Goal: Information Seeking & Learning: Check status

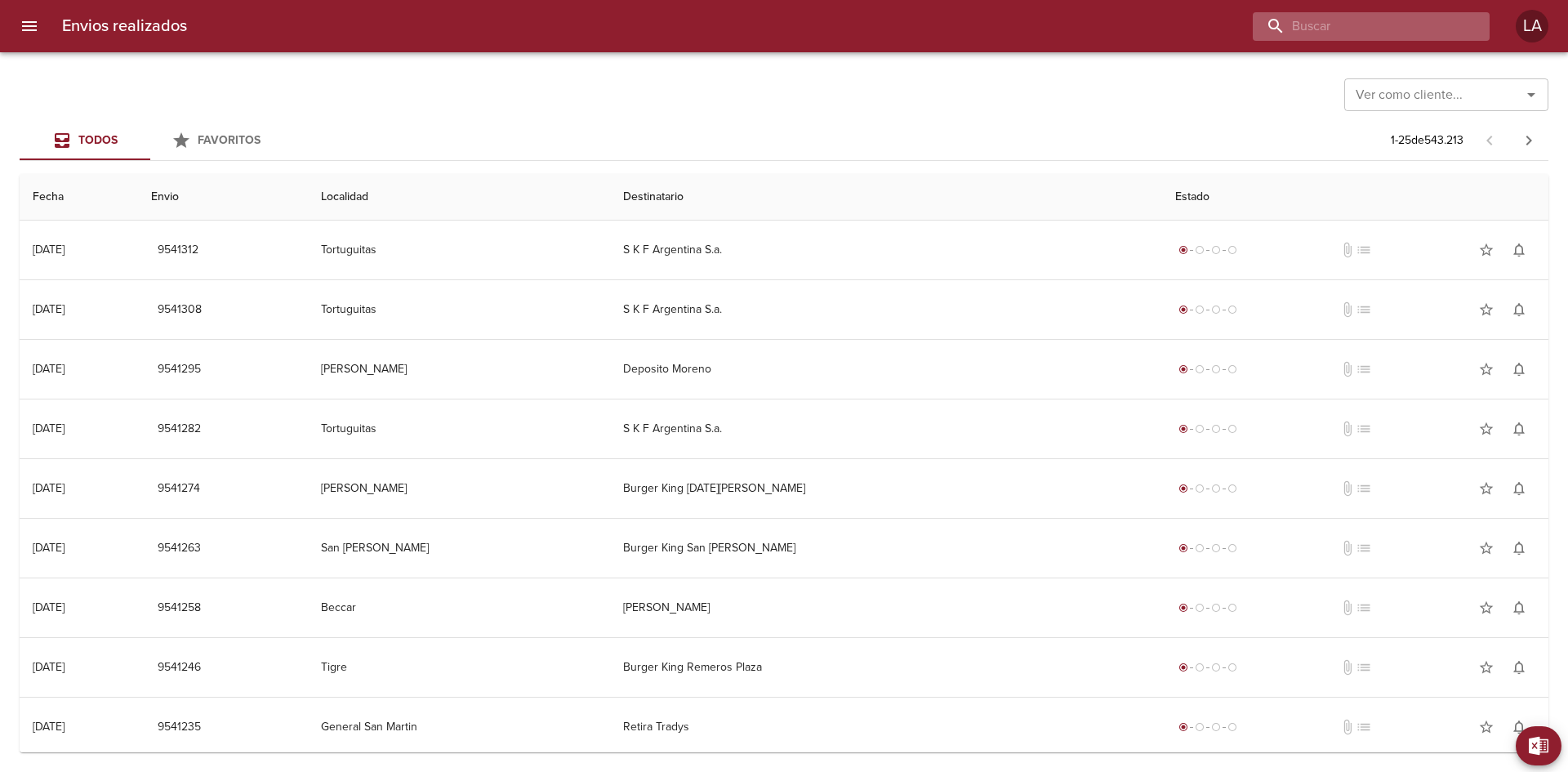
click at [1384, 35] on input "buscar" at bounding box center [1357, 26] width 209 height 29
paste input "9527809"
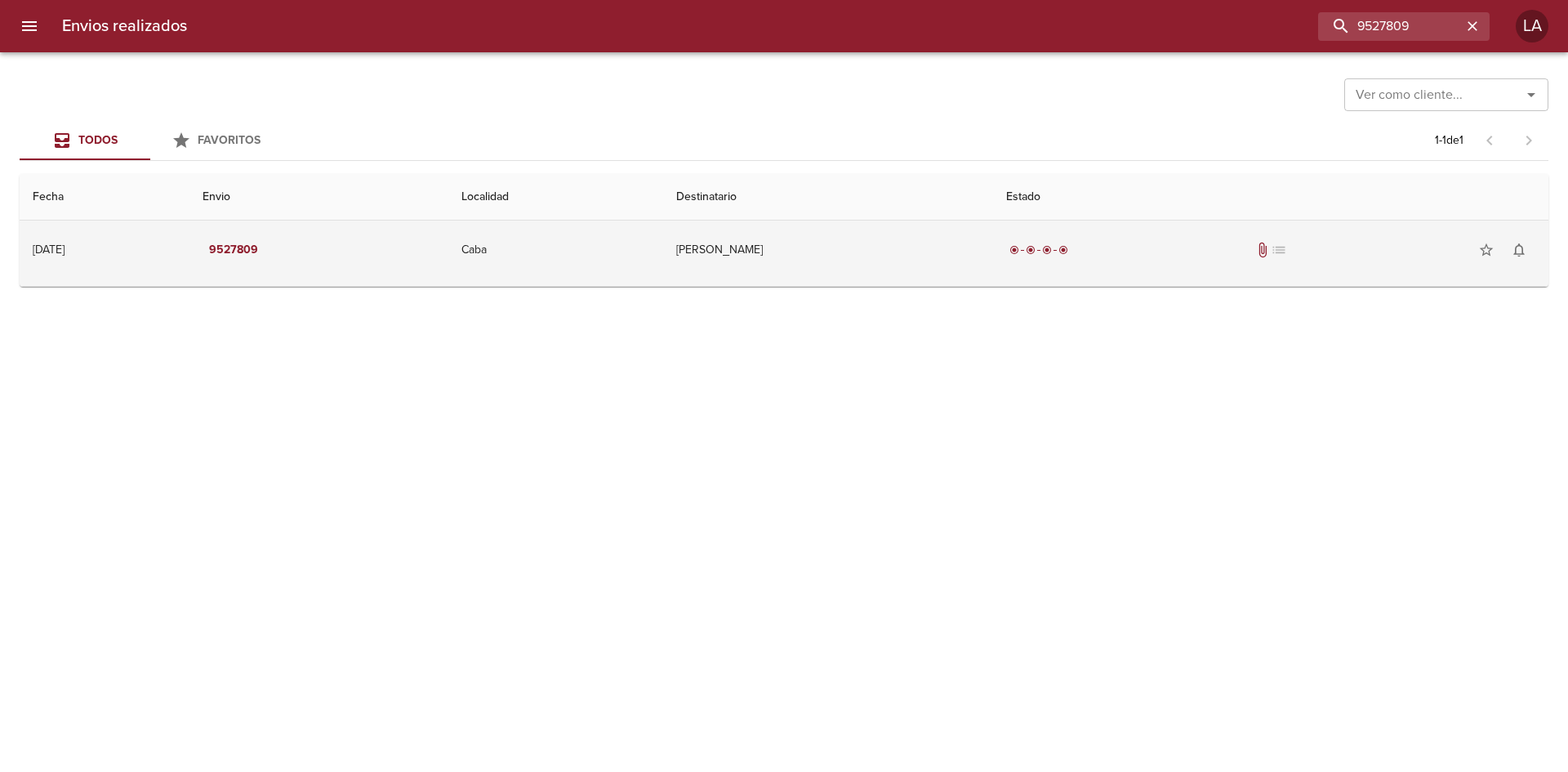
click at [447, 241] on td "9527809" at bounding box center [319, 249] width 258 height 59
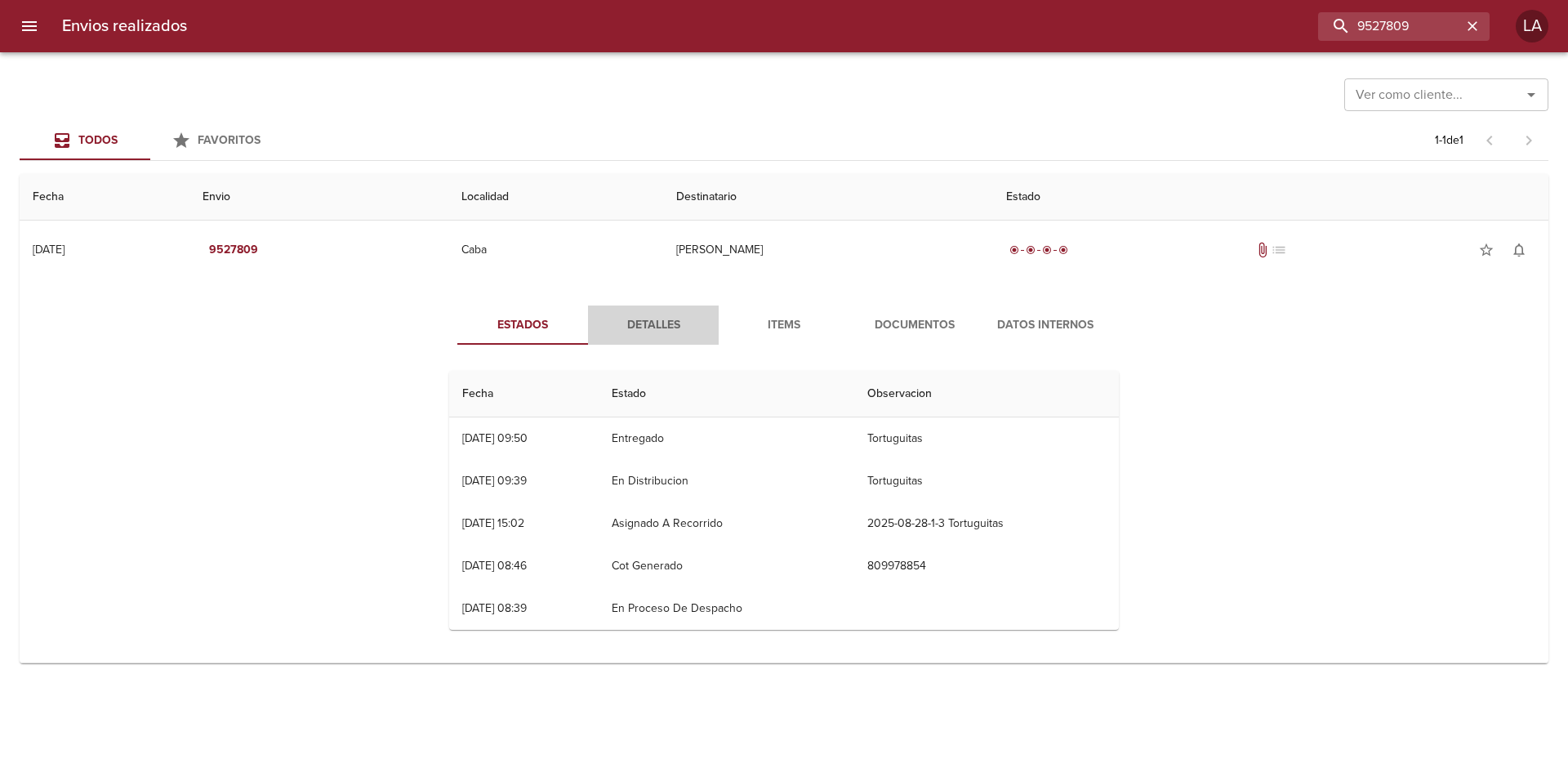
click at [659, 319] on span "Detalles" at bounding box center [654, 325] width 111 height 21
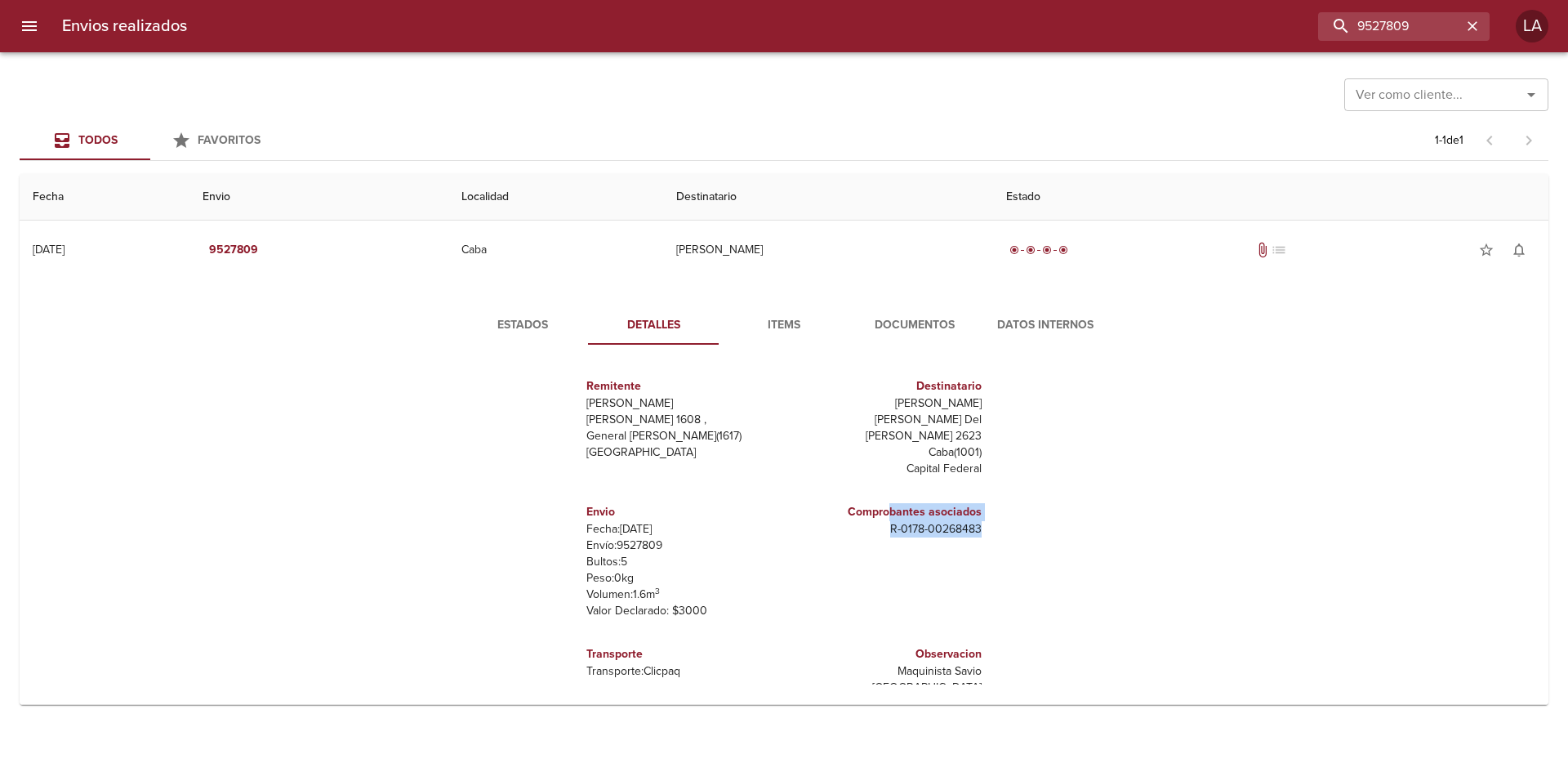
drag, startPoint x: 888, startPoint y: 504, endPoint x: 1008, endPoint y: 508, distance: 120.1
click at [1008, 508] on div "Remitente Wamaro Tortuguitas Raul Soldi 1608 , General Pacheco ( 1617 ) Buenos …" at bounding box center [784, 521] width 683 height 327
drag, startPoint x: 1008, startPoint y: 508, endPoint x: 884, endPoint y: 525, distance: 125.2
click at [1007, 508] on div "Remitente Wamaro Tortuguitas Raul Soldi 1608 , General Pacheco ( 1617 ) Buenos …" at bounding box center [784, 521] width 683 height 327
click at [925, 521] on p "R - 0178 - 00268483" at bounding box center [886, 529] width 191 height 16
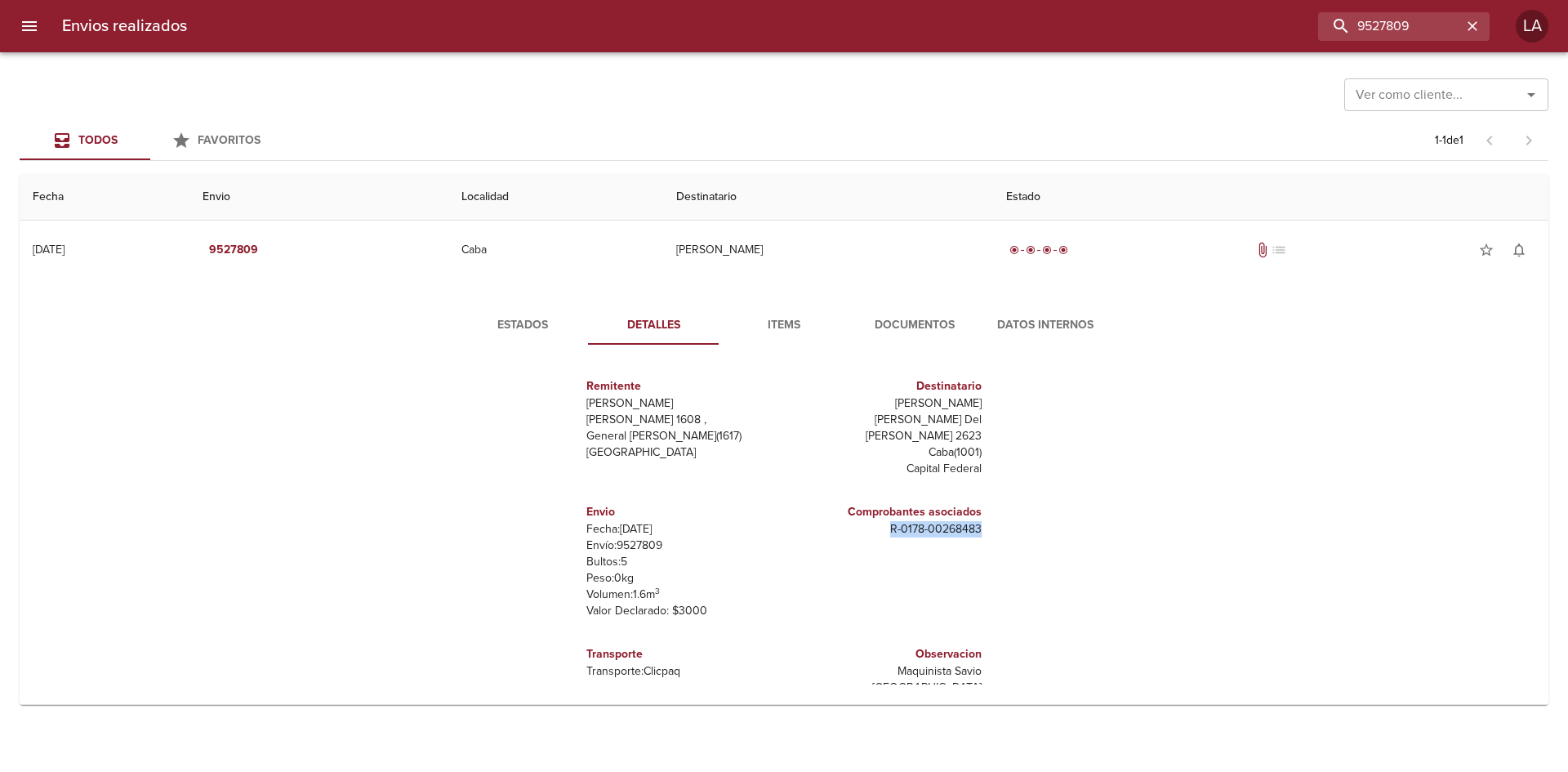
drag, startPoint x: 875, startPoint y: 509, endPoint x: 1006, endPoint y: 518, distance: 131.3
click at [1006, 518] on div "Remitente Wamaro Tortuguitas Raul Soldi 1608 , General Pacheco ( 1617 ) Buenos …" at bounding box center [784, 521] width 683 height 327
drag, startPoint x: 946, startPoint y: 654, endPoint x: 865, endPoint y: 657, distance: 81.1
click at [865, 664] on p "Maquinista Savio Buenos Aires" at bounding box center [886, 680] width 191 height 33
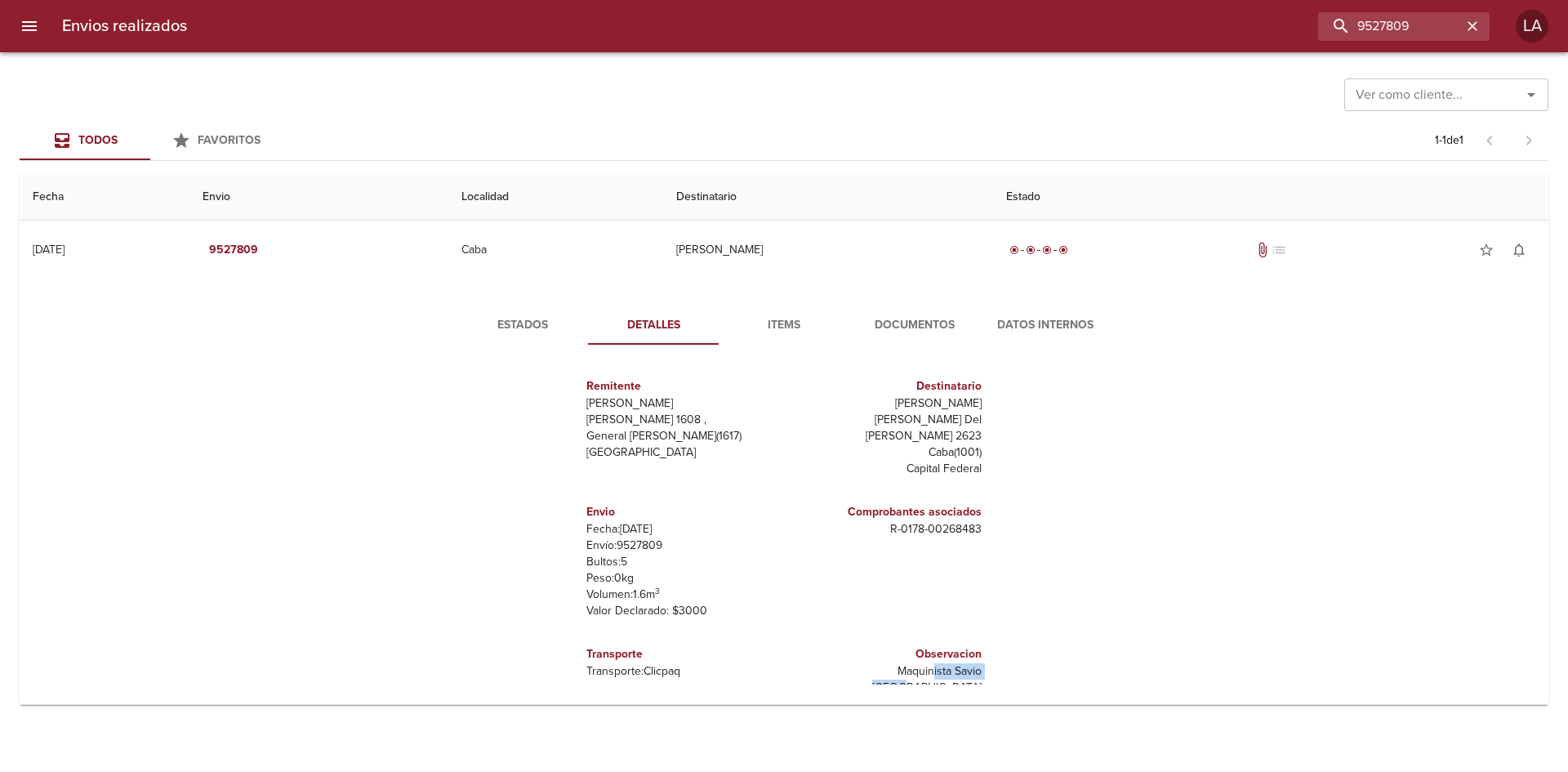
click at [865, 664] on p "Maquinista Savio Buenos Aires" at bounding box center [886, 680] width 191 height 33
click at [783, 319] on span "Items" at bounding box center [784, 325] width 111 height 21
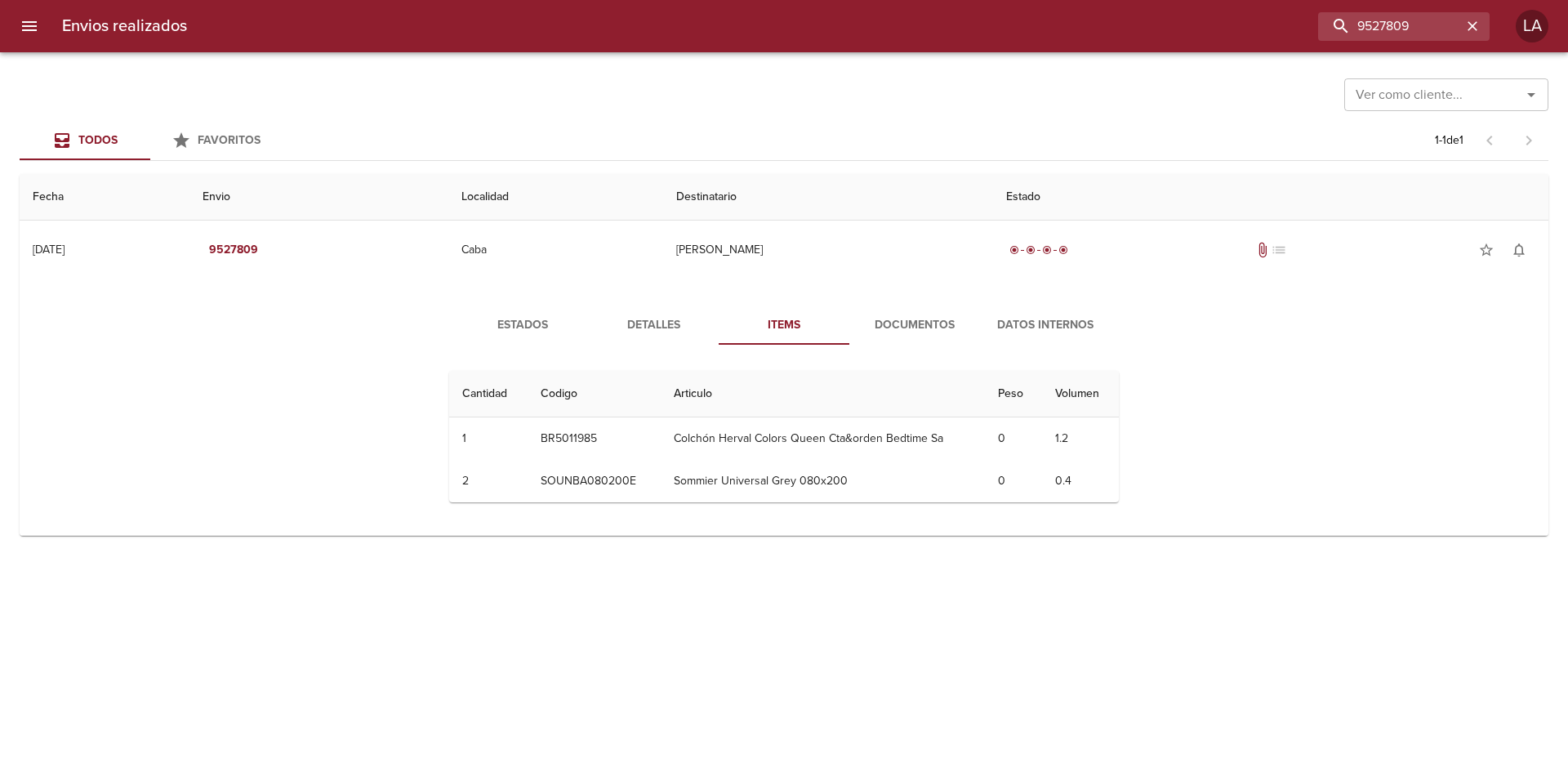
click at [930, 328] on span "Documentos" at bounding box center [915, 325] width 111 height 21
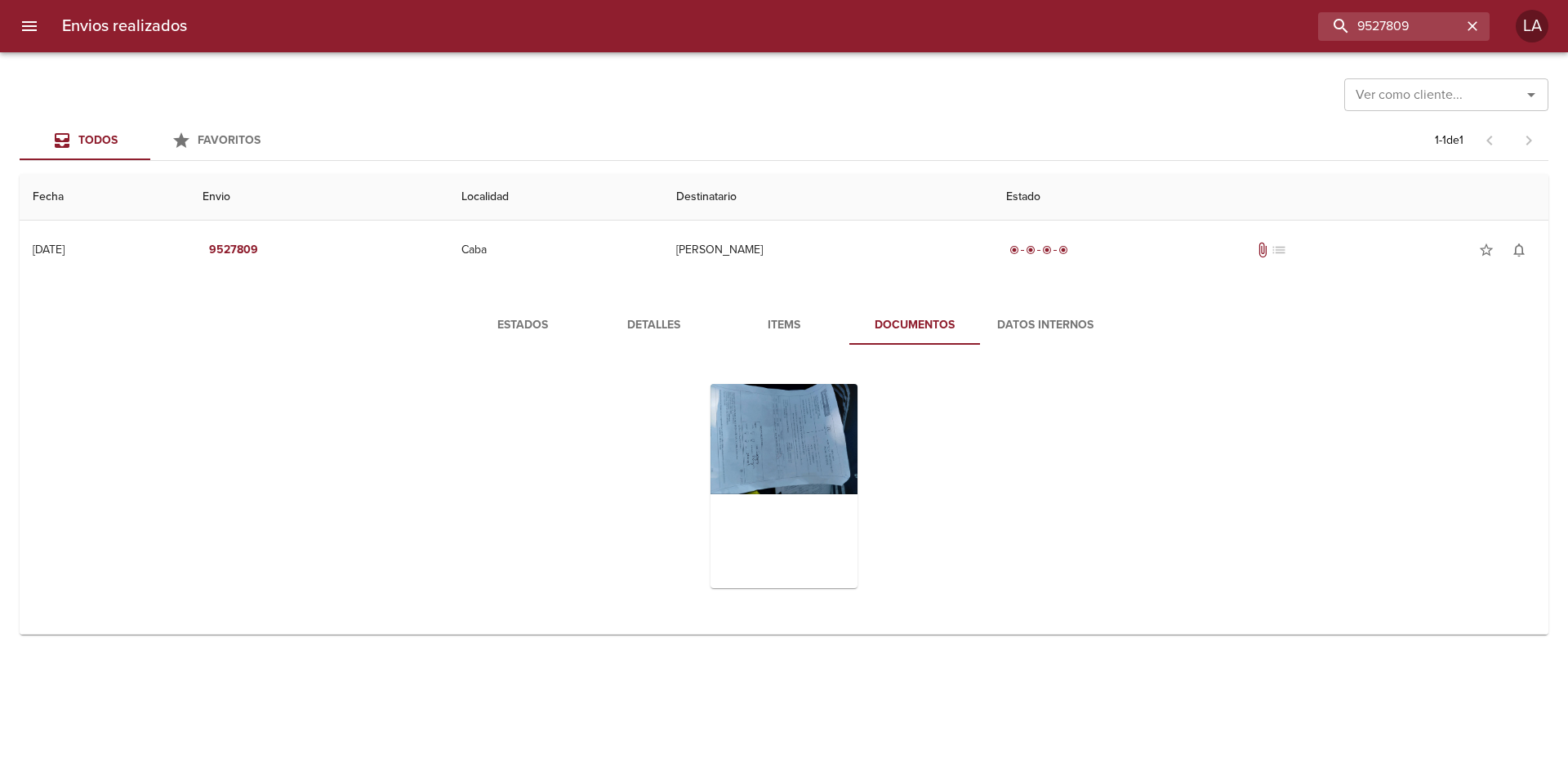
click at [994, 503] on div "Tabla de envíos del cliente" at bounding box center [784, 486] width 670 height 231
click at [802, 450] on div "Tabla de envíos del cliente" at bounding box center [784, 486] width 147 height 205
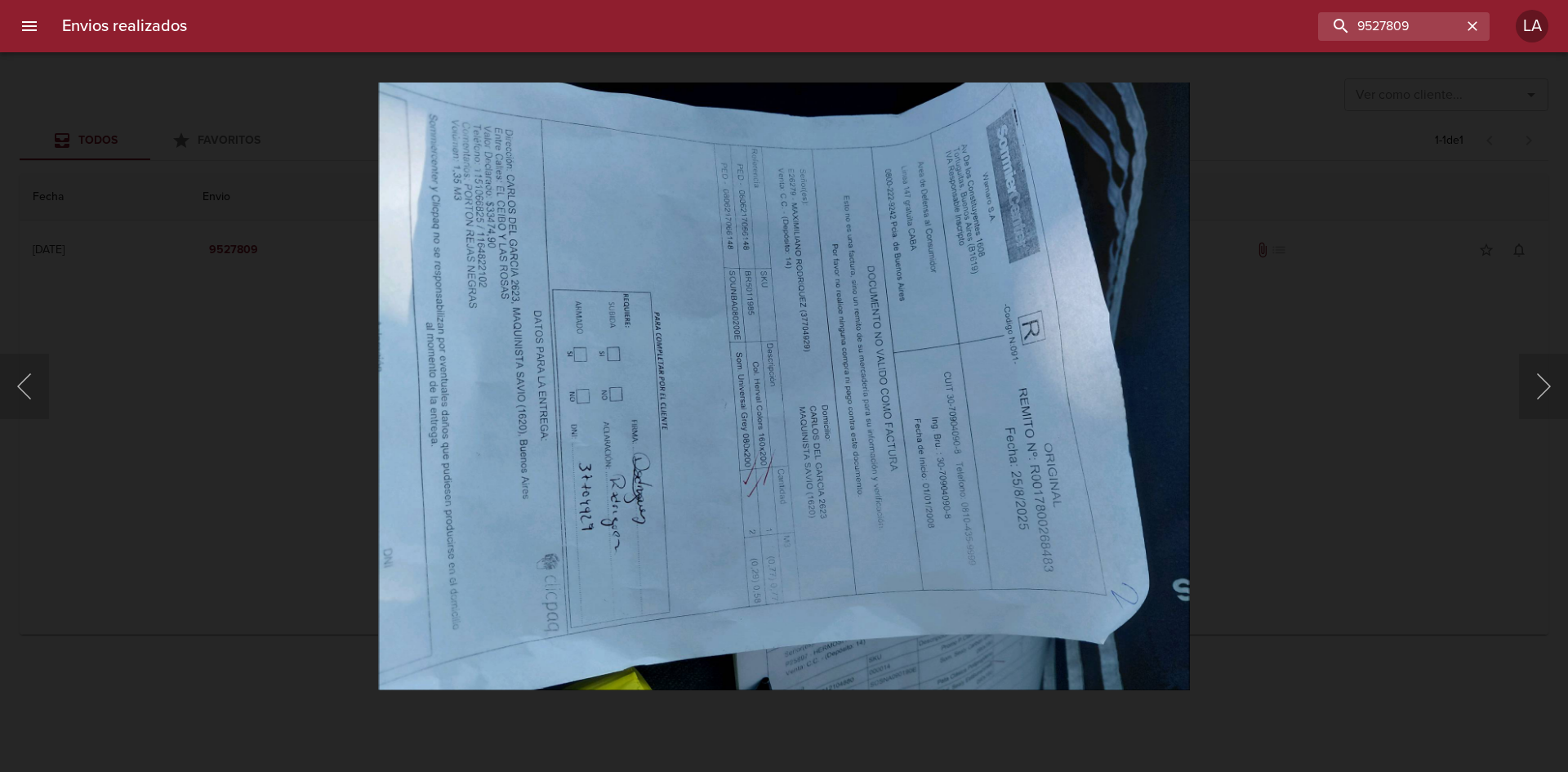
click at [1321, 413] on div "Lightbox" at bounding box center [784, 386] width 1568 height 772
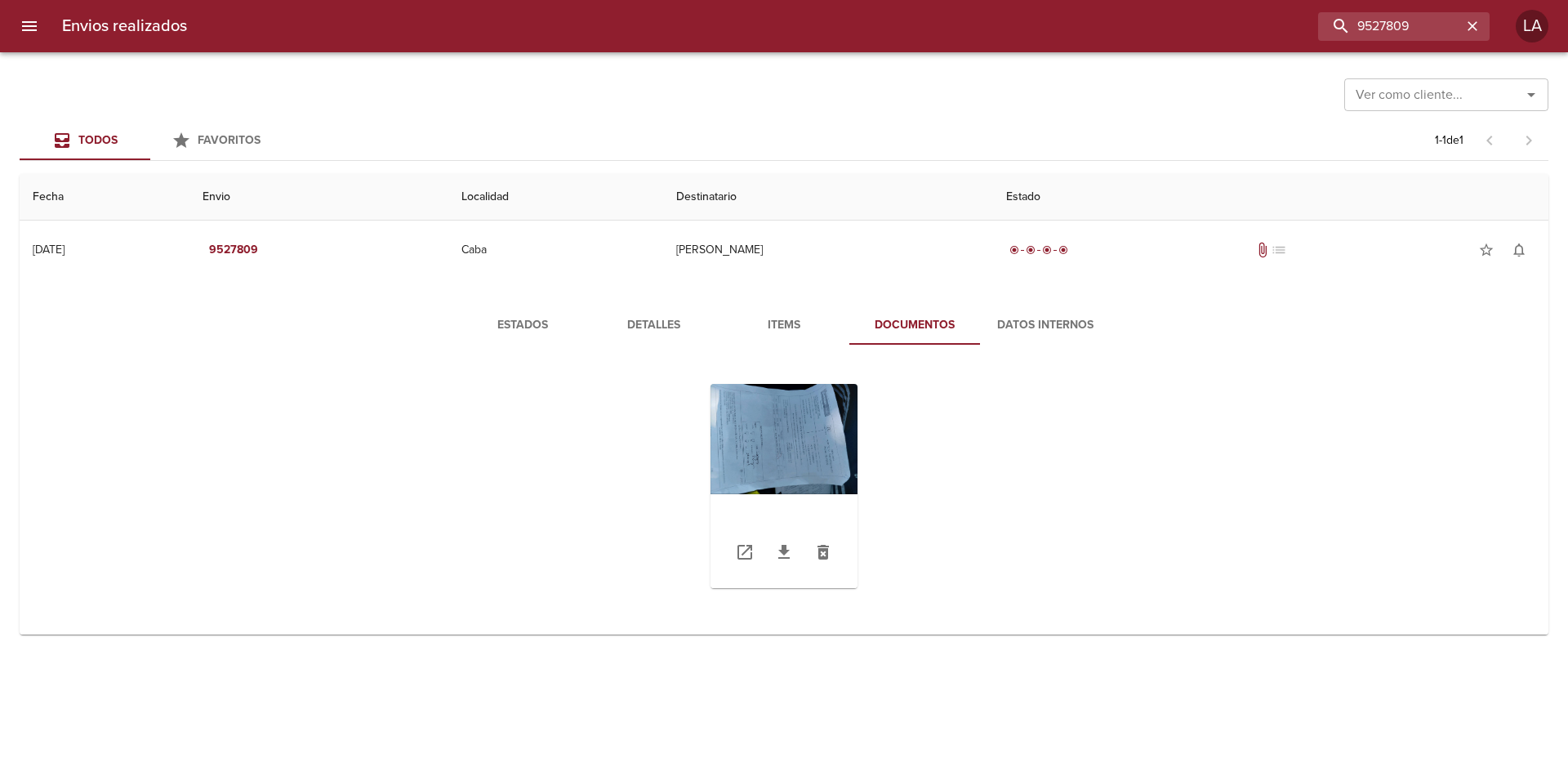
click at [774, 448] on div "Tabla de envíos del cliente" at bounding box center [784, 486] width 147 height 205
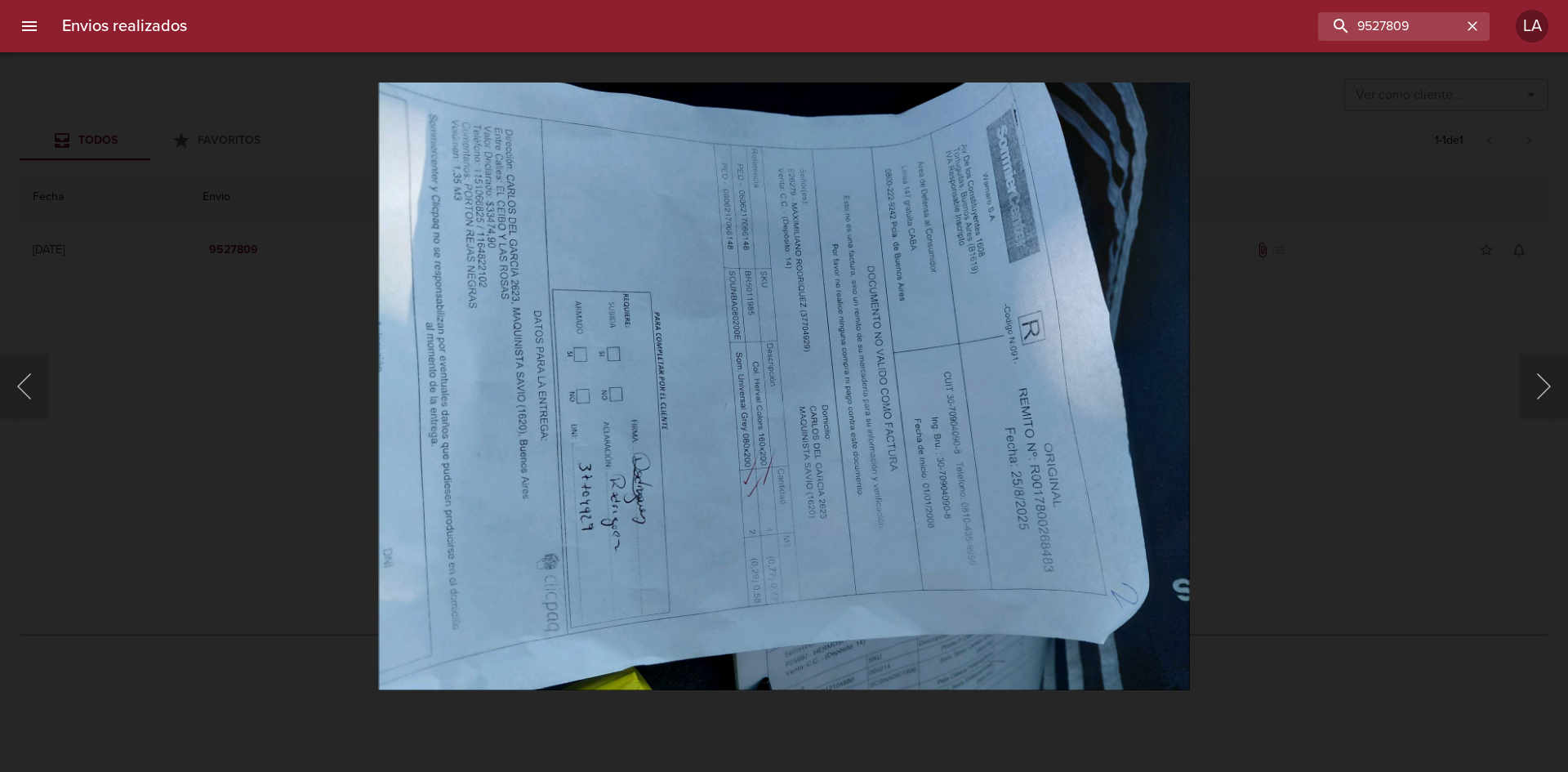
click at [1280, 396] on div "Lightbox" at bounding box center [784, 386] width 1568 height 772
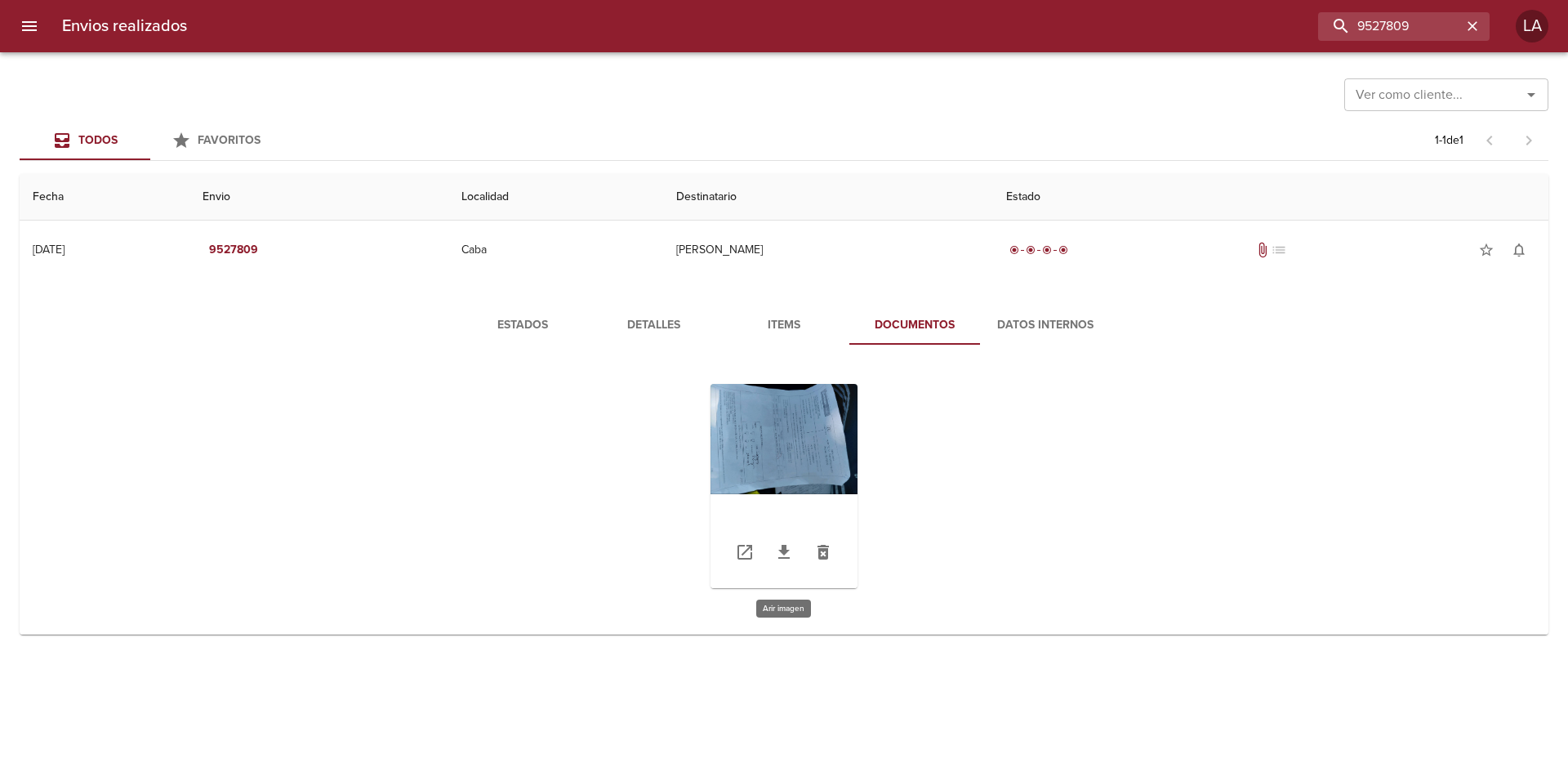
click at [809, 445] on div "Tabla de envíos del cliente" at bounding box center [784, 486] width 147 height 205
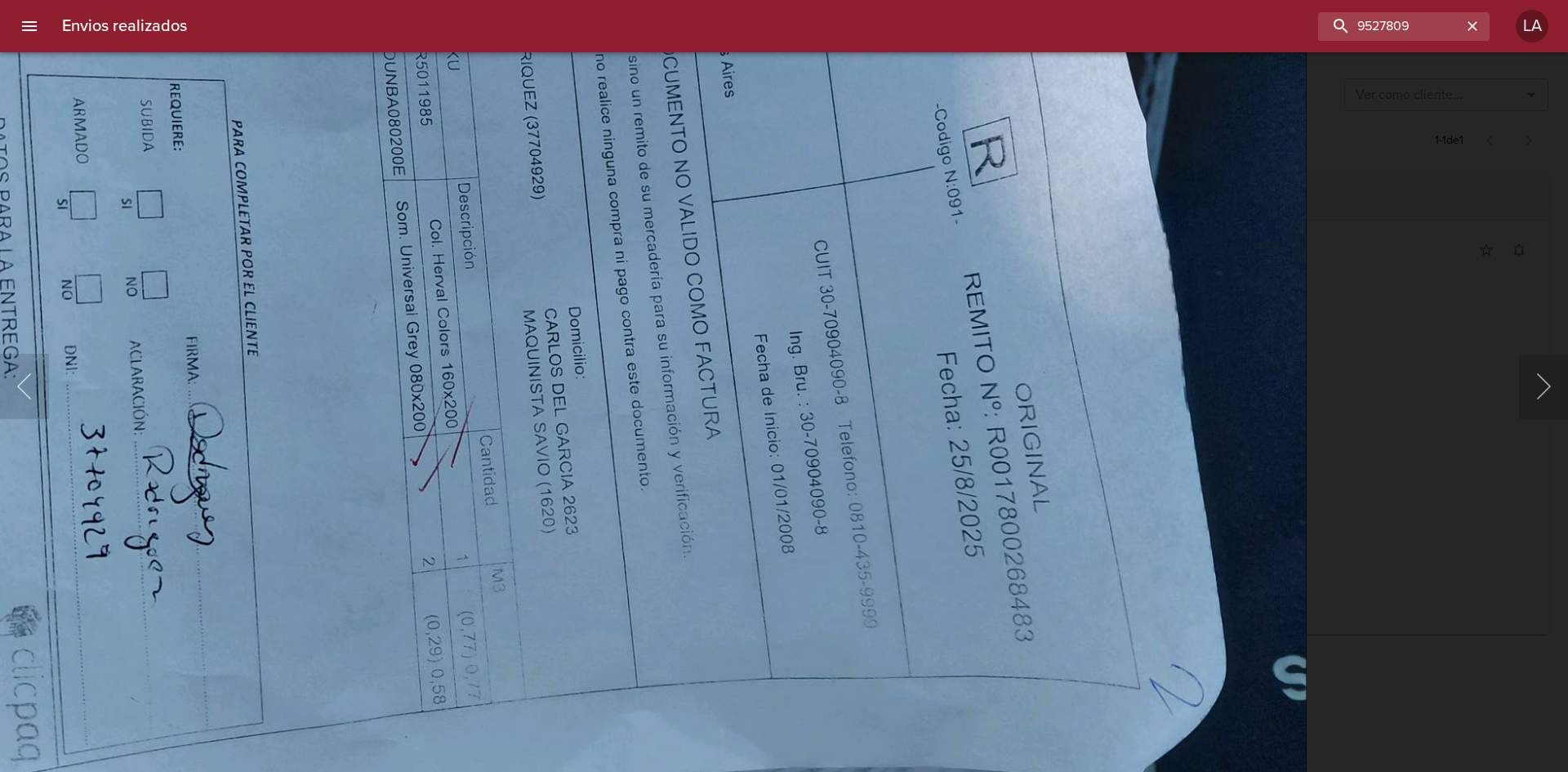
click at [1039, 554] on img "Lightbox" at bounding box center [492, 269] width 1630 height 1223
click at [1400, 347] on div "Lightbox" at bounding box center [784, 386] width 1568 height 772
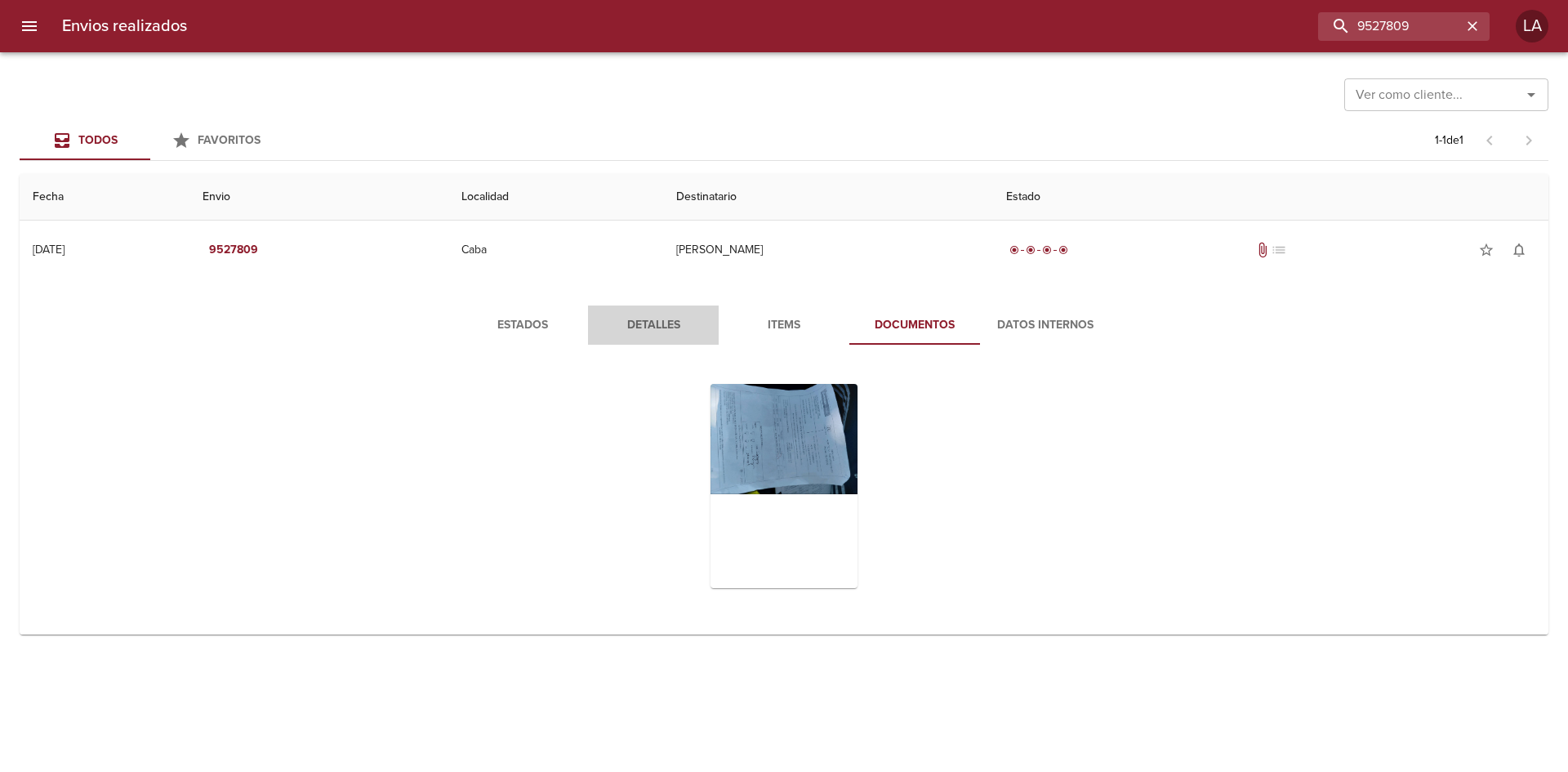
click at [646, 324] on span "Detalles" at bounding box center [654, 325] width 111 height 21
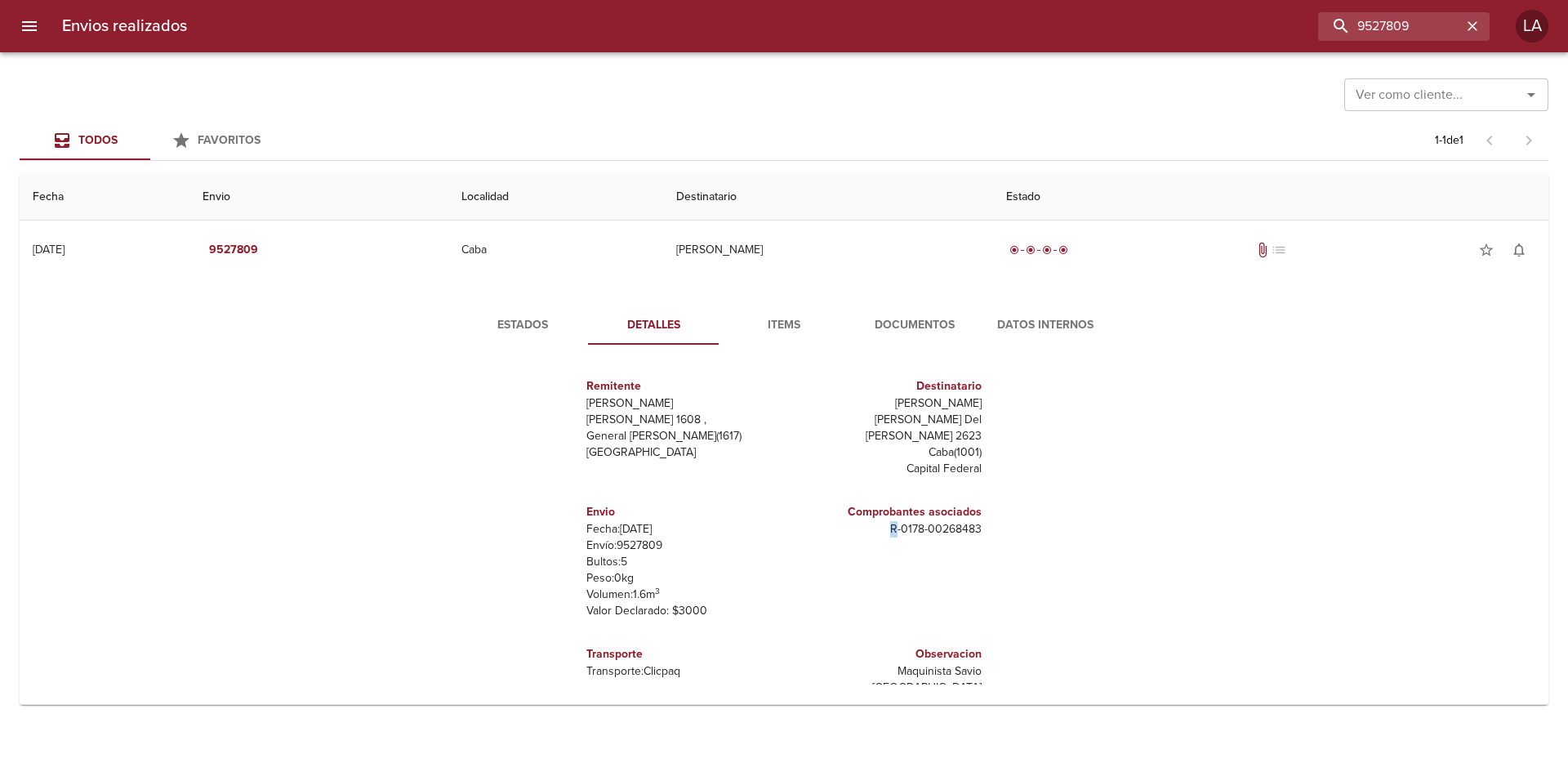
click at [895, 521] on p "R - 0178 - 00268483" at bounding box center [886, 529] width 191 height 16
click at [962, 526] on div "Comprobantes asociados R - 0178 - 00268483" at bounding box center [886, 521] width 191 height 48
drag, startPoint x: 990, startPoint y: 511, endPoint x: 927, endPoint y: 508, distance: 63.1
click at [927, 508] on div "Remitente Wamaro Tortuguitas Raul Soldi 1608 , General Pacheco ( 1617 ) Buenos …" at bounding box center [784, 521] width 683 height 327
copy p "00268483"
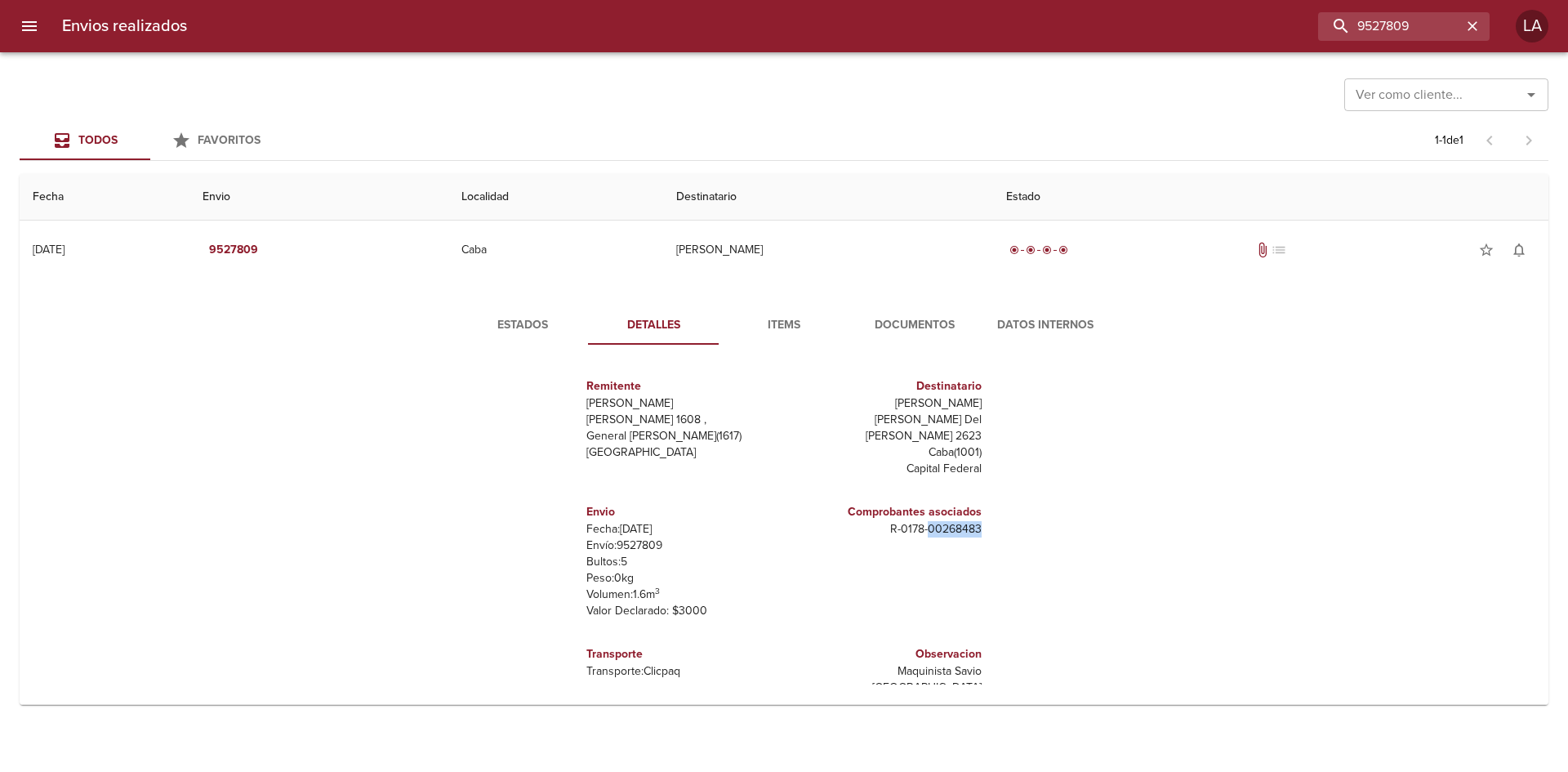
click at [929, 521] on p "R - 0178 - 00268483" at bounding box center [886, 529] width 191 height 16
drag, startPoint x: 986, startPoint y: 510, endPoint x: 928, endPoint y: 520, distance: 58.9
click at [928, 520] on div "Comprobantes asociados R - 0178 - 00268483" at bounding box center [886, 560] width 205 height 142
copy p "00268483"
click at [944, 521] on p "R - 0178 - 00268483" at bounding box center [886, 529] width 191 height 16
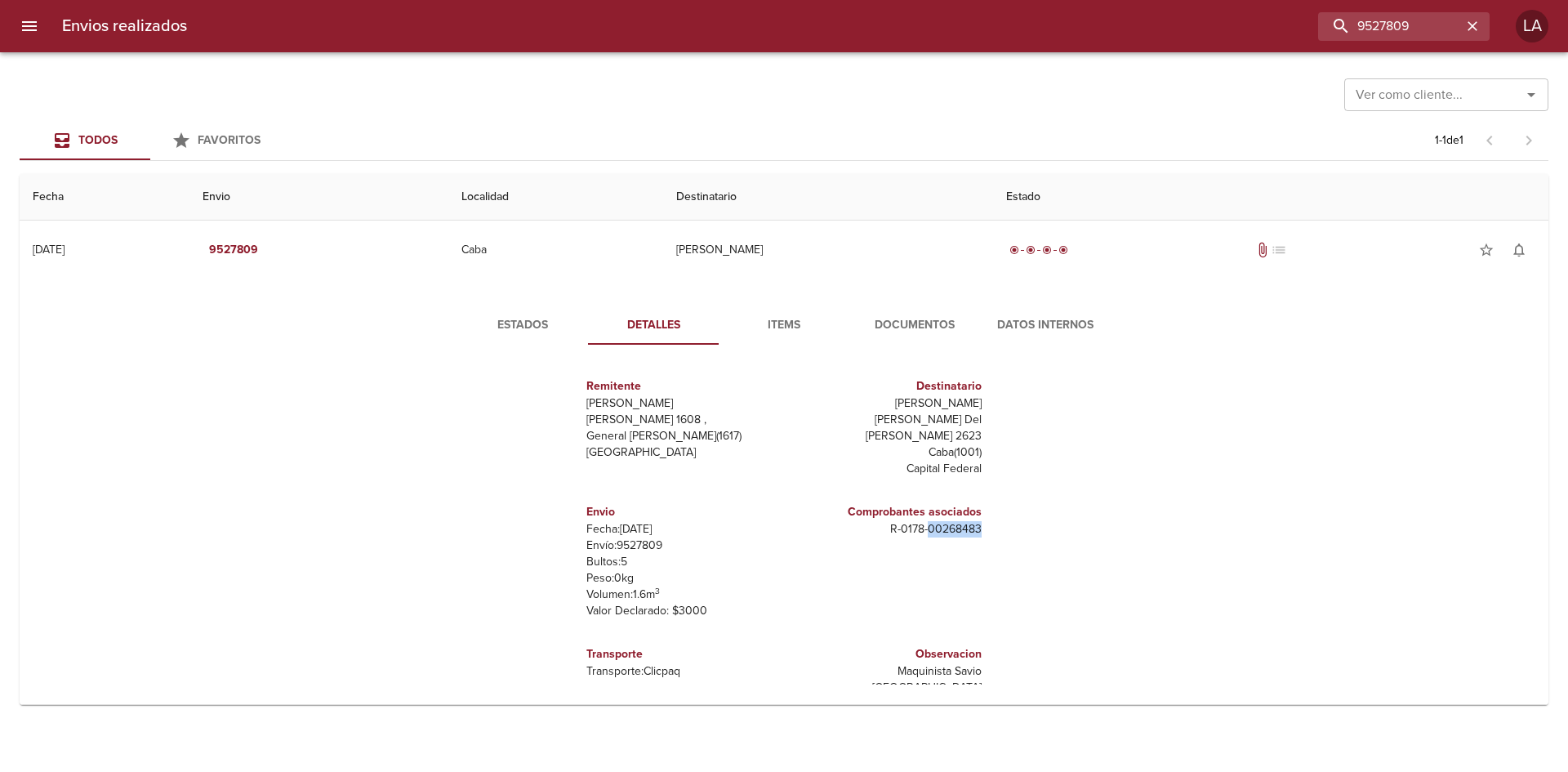
click at [944, 521] on p "R - 0178 - 00268483" at bounding box center [886, 529] width 191 height 16
click at [943, 521] on p "R - 0178 - 00268483" at bounding box center [886, 529] width 191 height 16
click at [1004, 514] on div "Remitente Wamaro Tortuguitas Raul Soldi 1608 , General Pacheco ( 1617 ) Buenos …" at bounding box center [784, 521] width 683 height 327
drag, startPoint x: 1004, startPoint y: 514, endPoint x: 894, endPoint y: 514, distance: 110.0
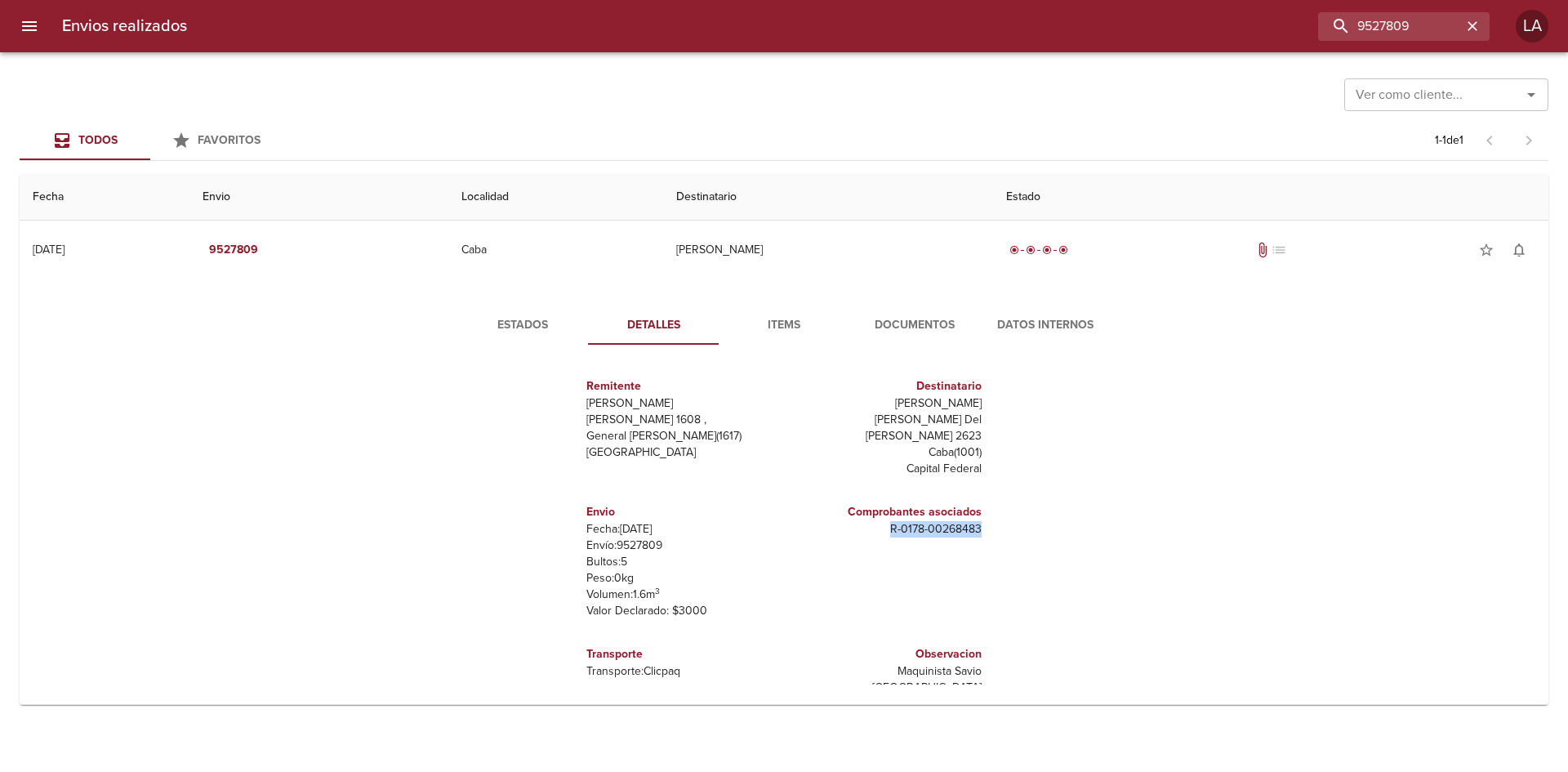
click at [894, 514] on div "Remitente Wamaro Tortuguitas Raul Soldi 1608 , General Pacheco ( 1617 ) Buenos …" at bounding box center [784, 521] width 683 height 327
copy p "R - 0178 - 00268483"
drag, startPoint x: 1421, startPoint y: 32, endPoint x: 1270, endPoint y: 27, distance: 151.1
click at [1270, 27] on input "9527809" at bounding box center [1357, 26] width 209 height 29
paste input "R-0178-00268483"
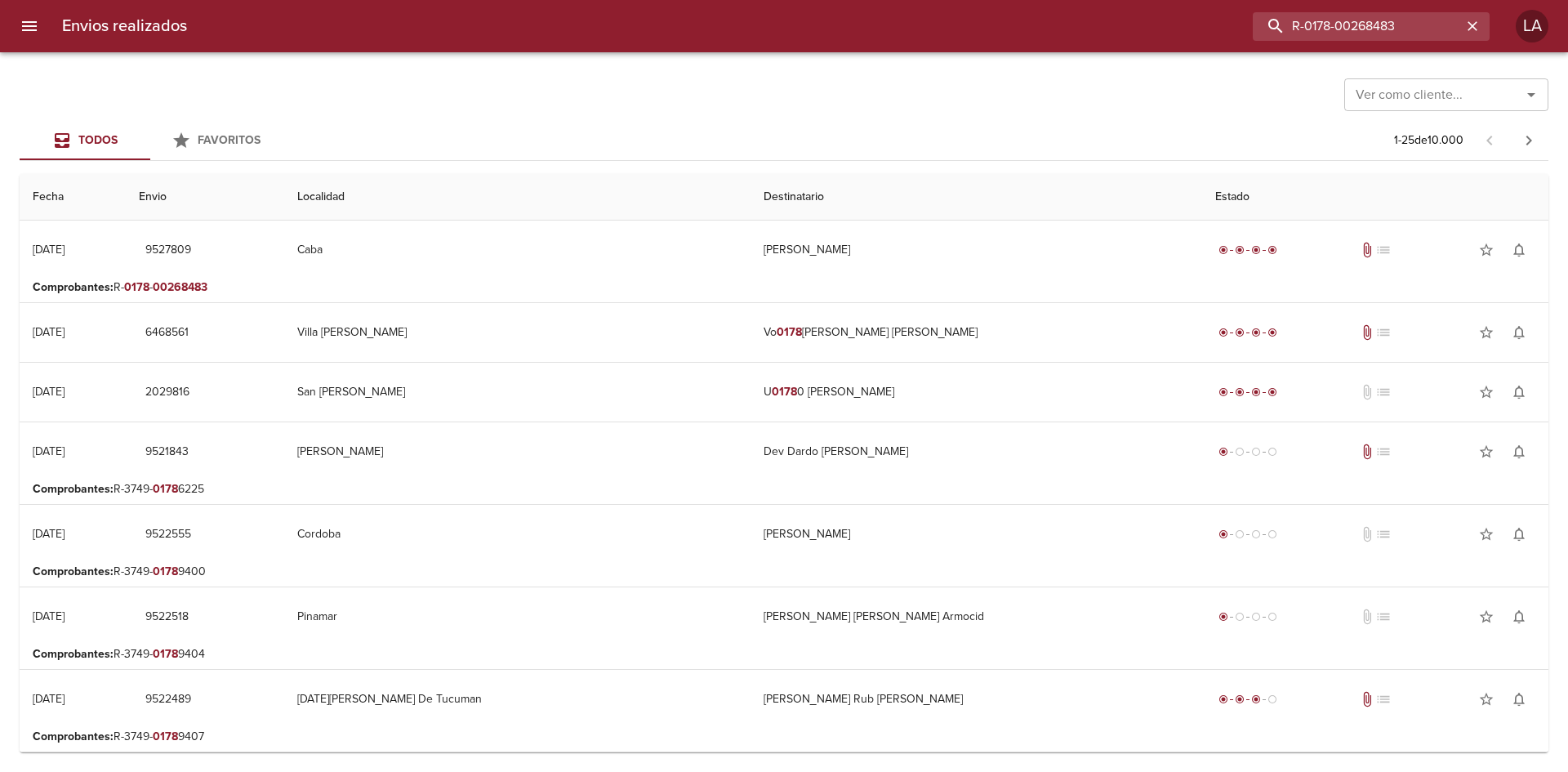
drag, startPoint x: 1338, startPoint y: 30, endPoint x: 1223, endPoint y: 49, distance: 116.6
click at [1223, 49] on div "Envios realizados R-0178-00268483 LA" at bounding box center [784, 26] width 1568 height 53
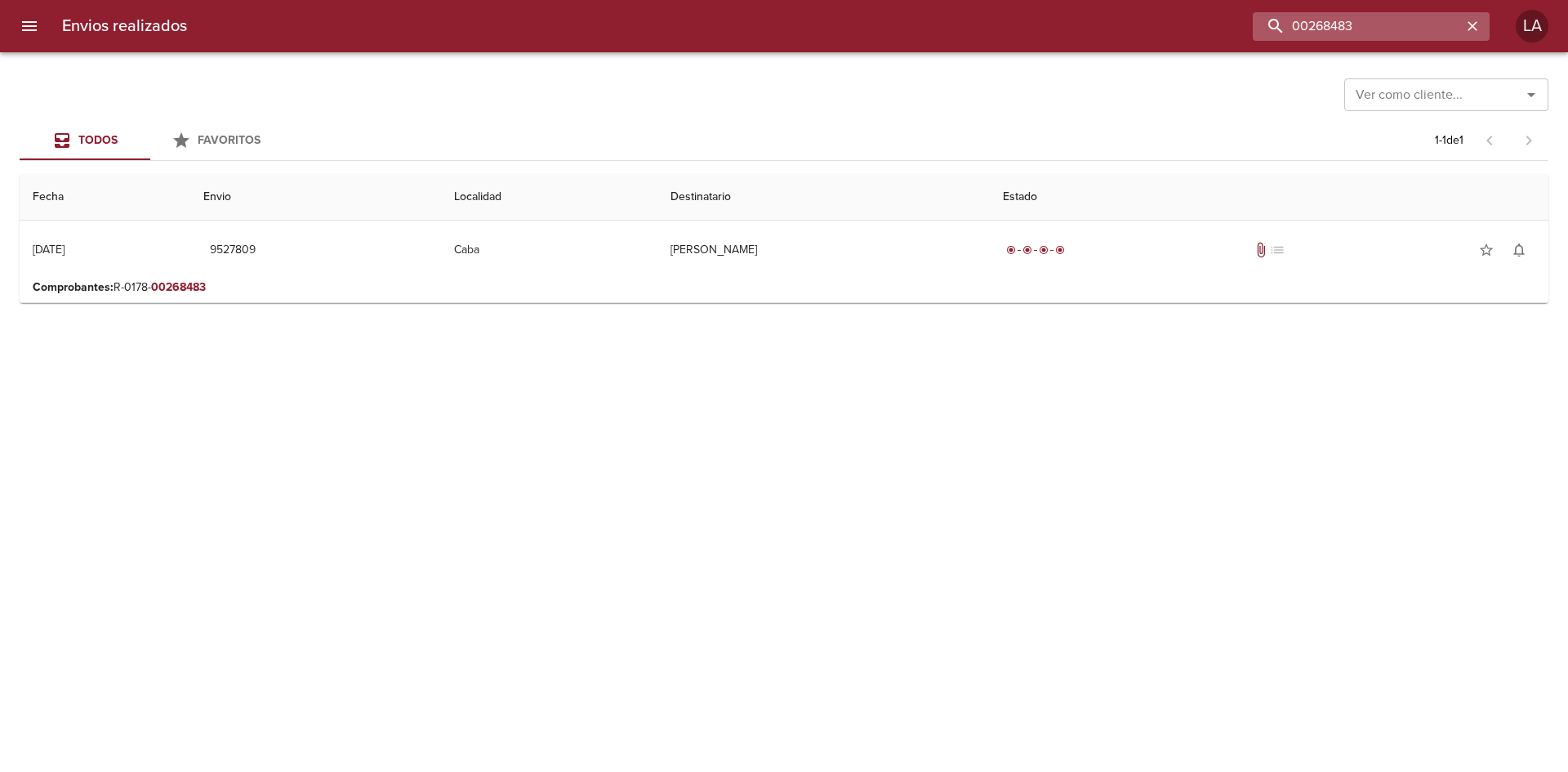
click at [1307, 27] on input "00268483" at bounding box center [1357, 26] width 209 height 29
click at [1313, 35] on input "00268483" at bounding box center [1357, 26] width 209 height 29
drag, startPoint x: 1310, startPoint y: 29, endPoint x: 1279, endPoint y: 28, distance: 31.0
click at [1279, 28] on input "00268483" at bounding box center [1357, 26] width 209 height 29
type input "268483"
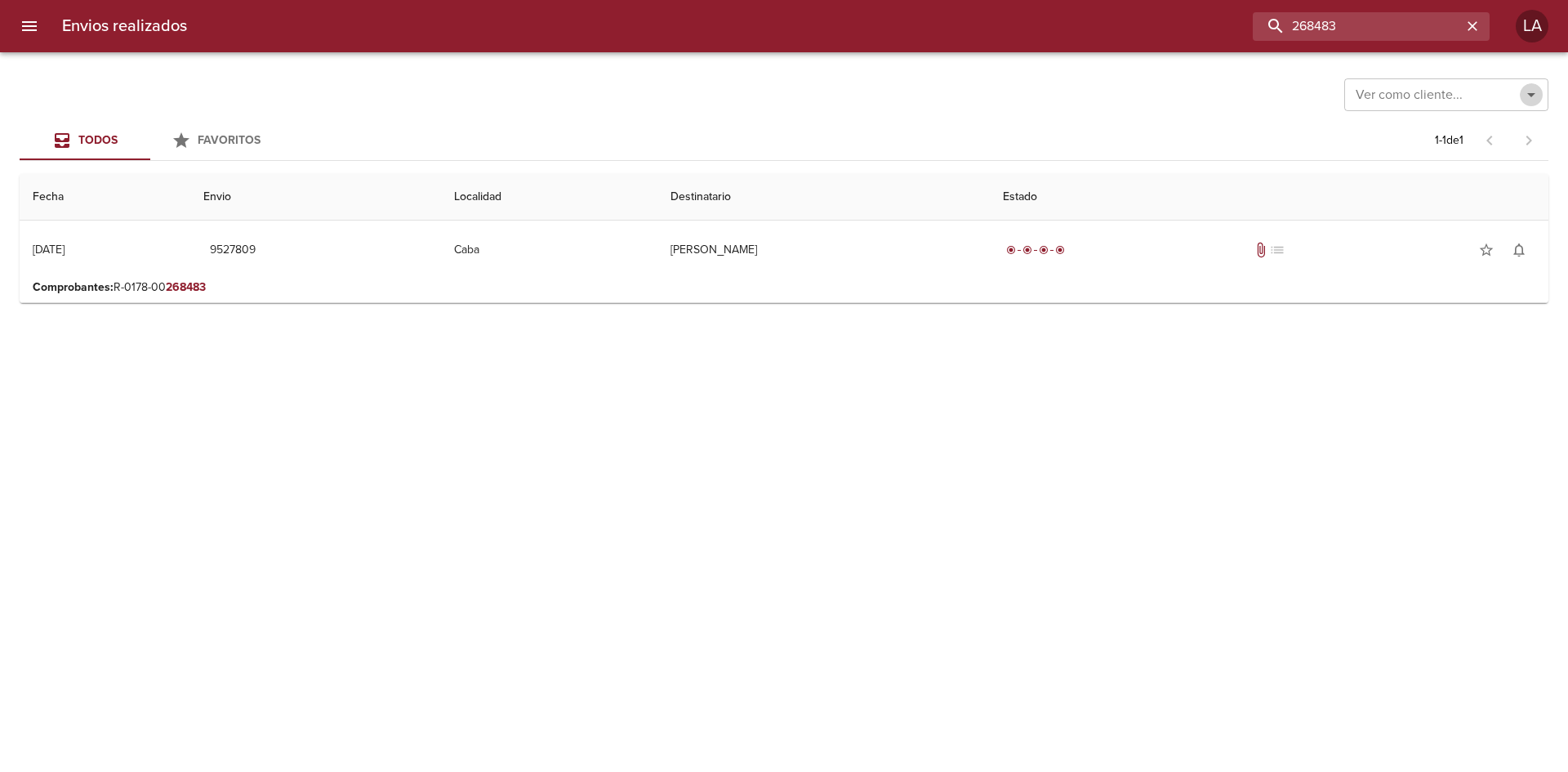
click at [1530, 99] on icon "Abrir" at bounding box center [1531, 94] width 20 height 20
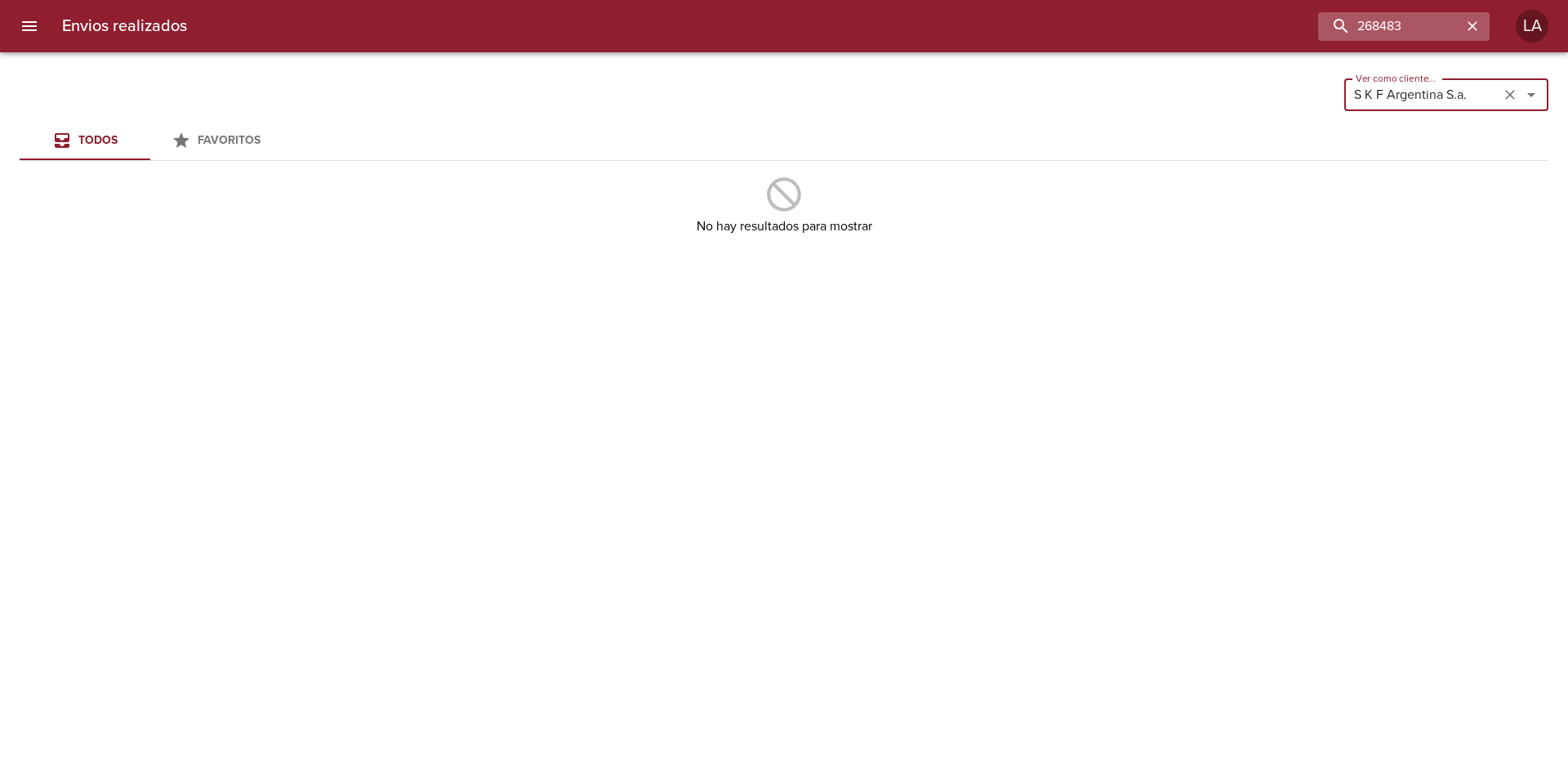
type input "S K F Argentina S.a."
click at [1474, 21] on icon "button" at bounding box center [1473, 26] width 16 height 16
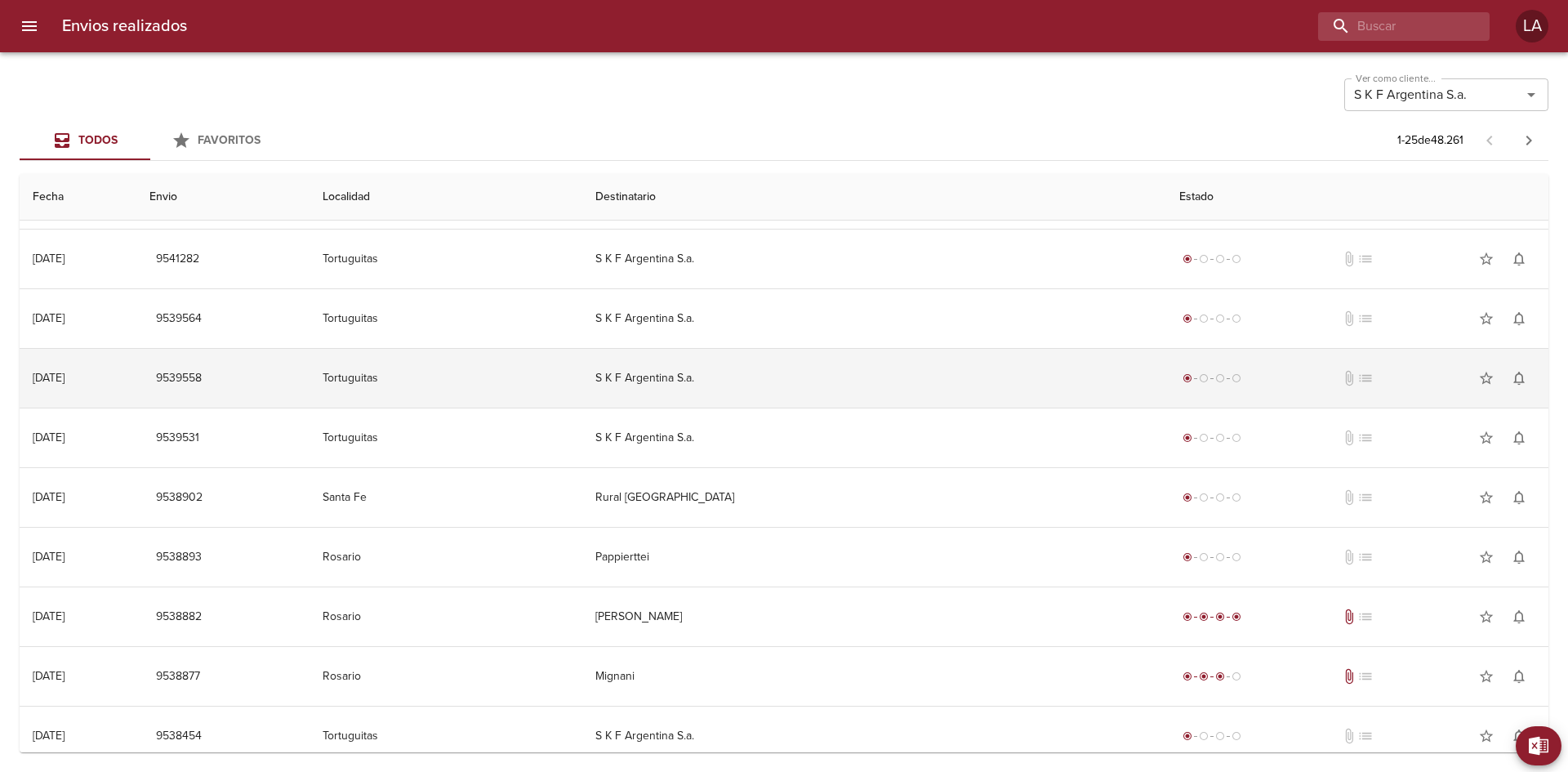
scroll to position [163, 0]
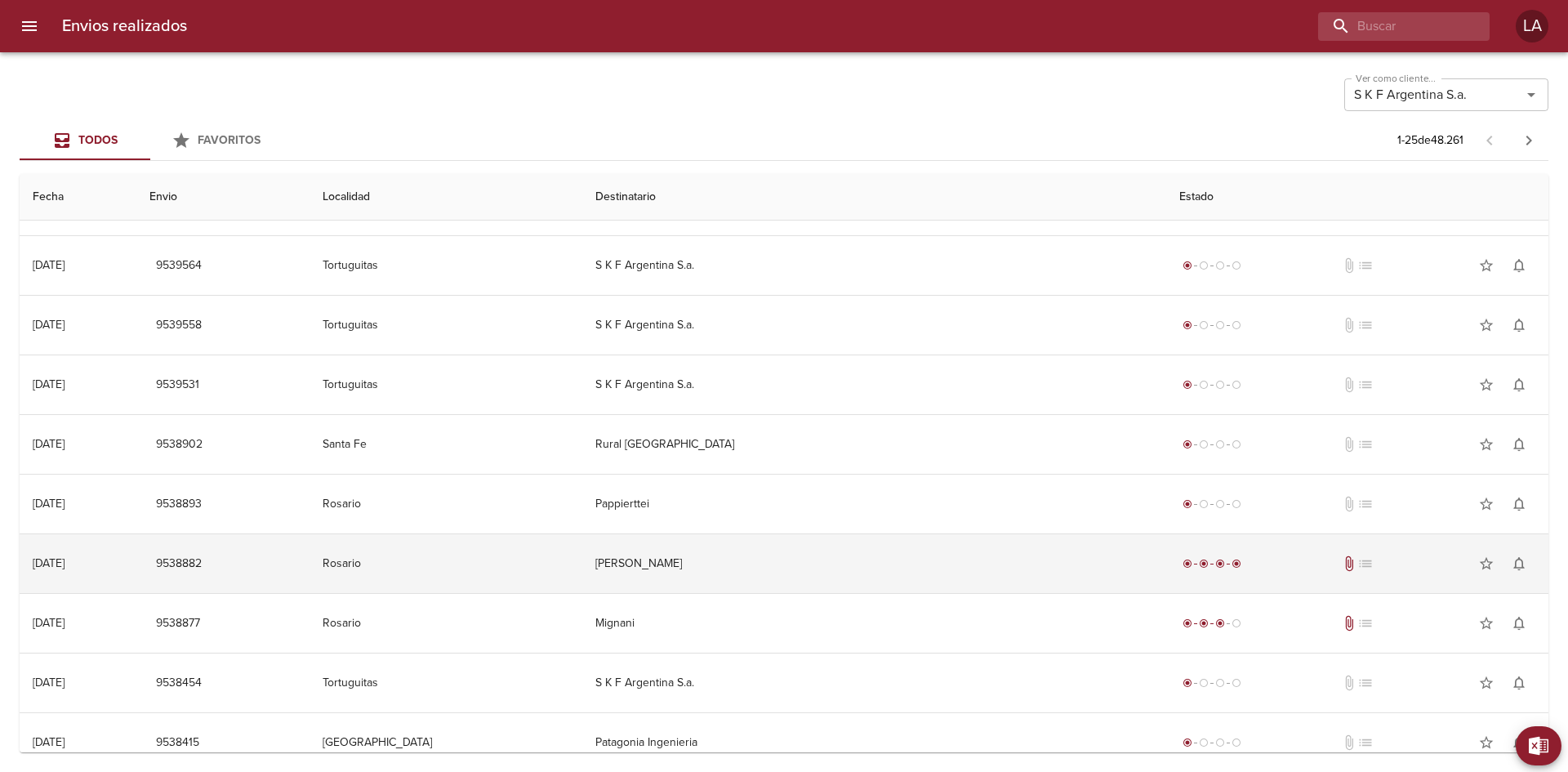
click at [885, 549] on td "Di Benedetto Hnos" at bounding box center [874, 563] width 584 height 59
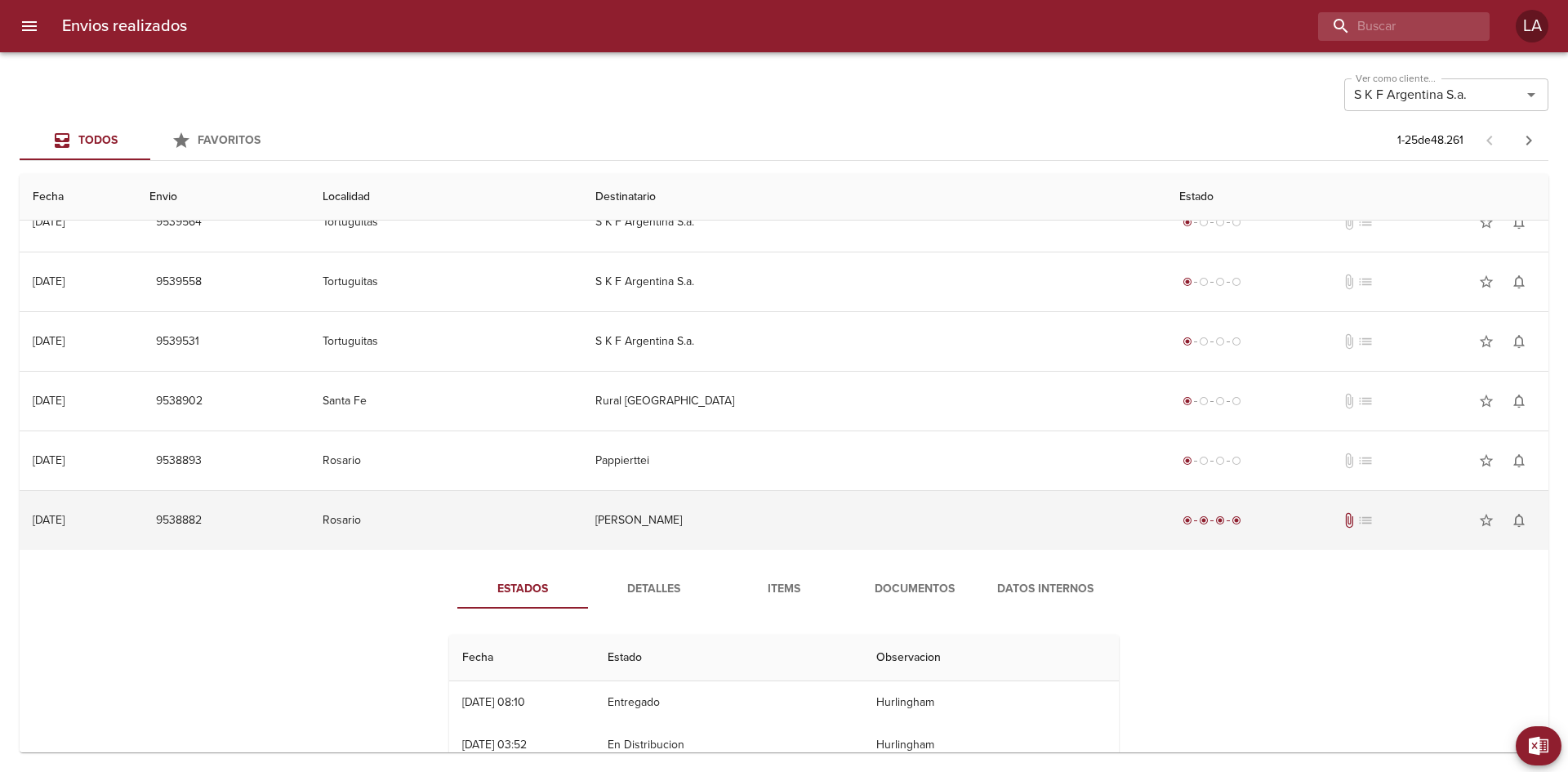
scroll to position [245, 0]
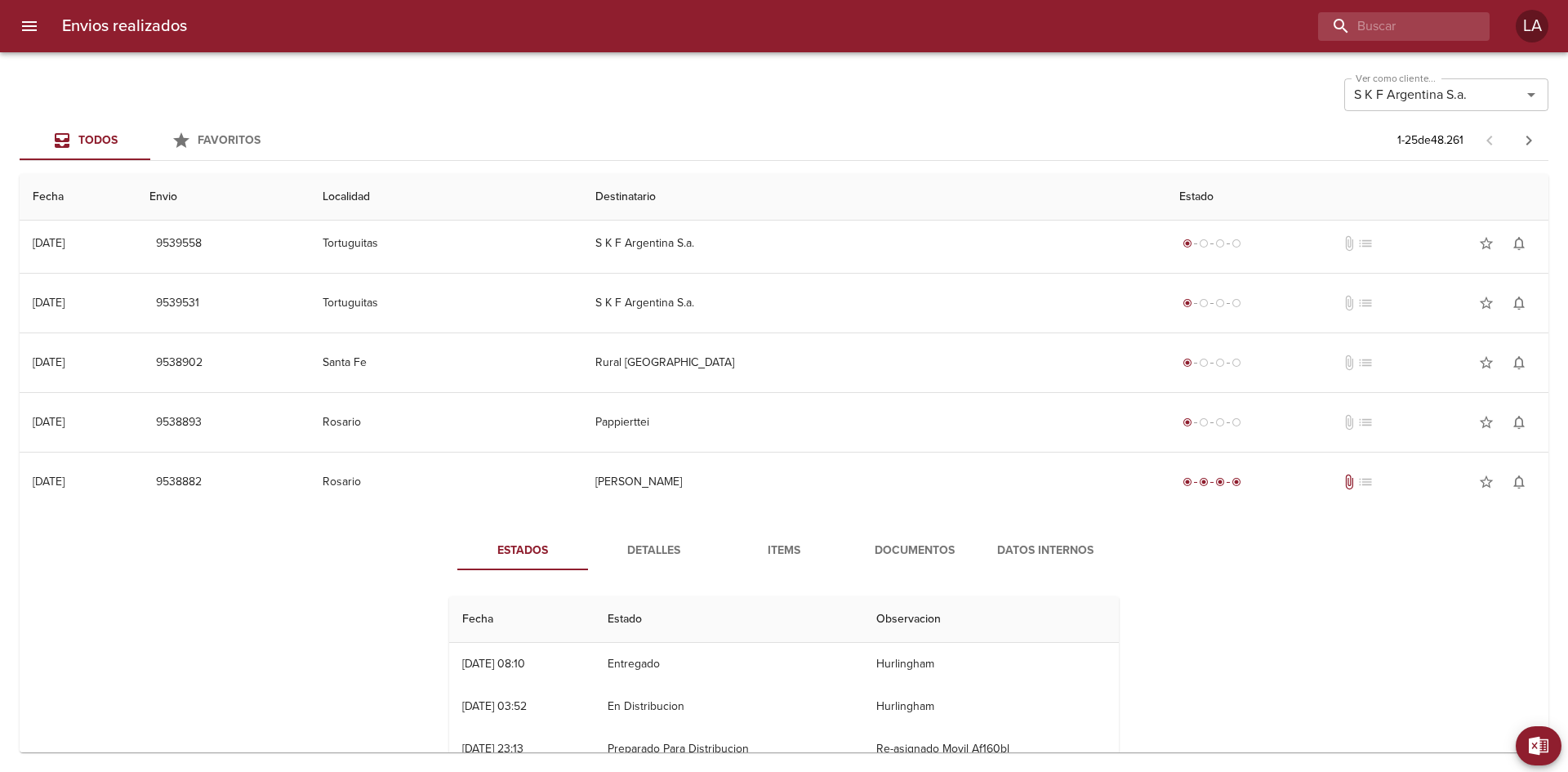
click at [885, 543] on span "Documentos" at bounding box center [915, 550] width 111 height 21
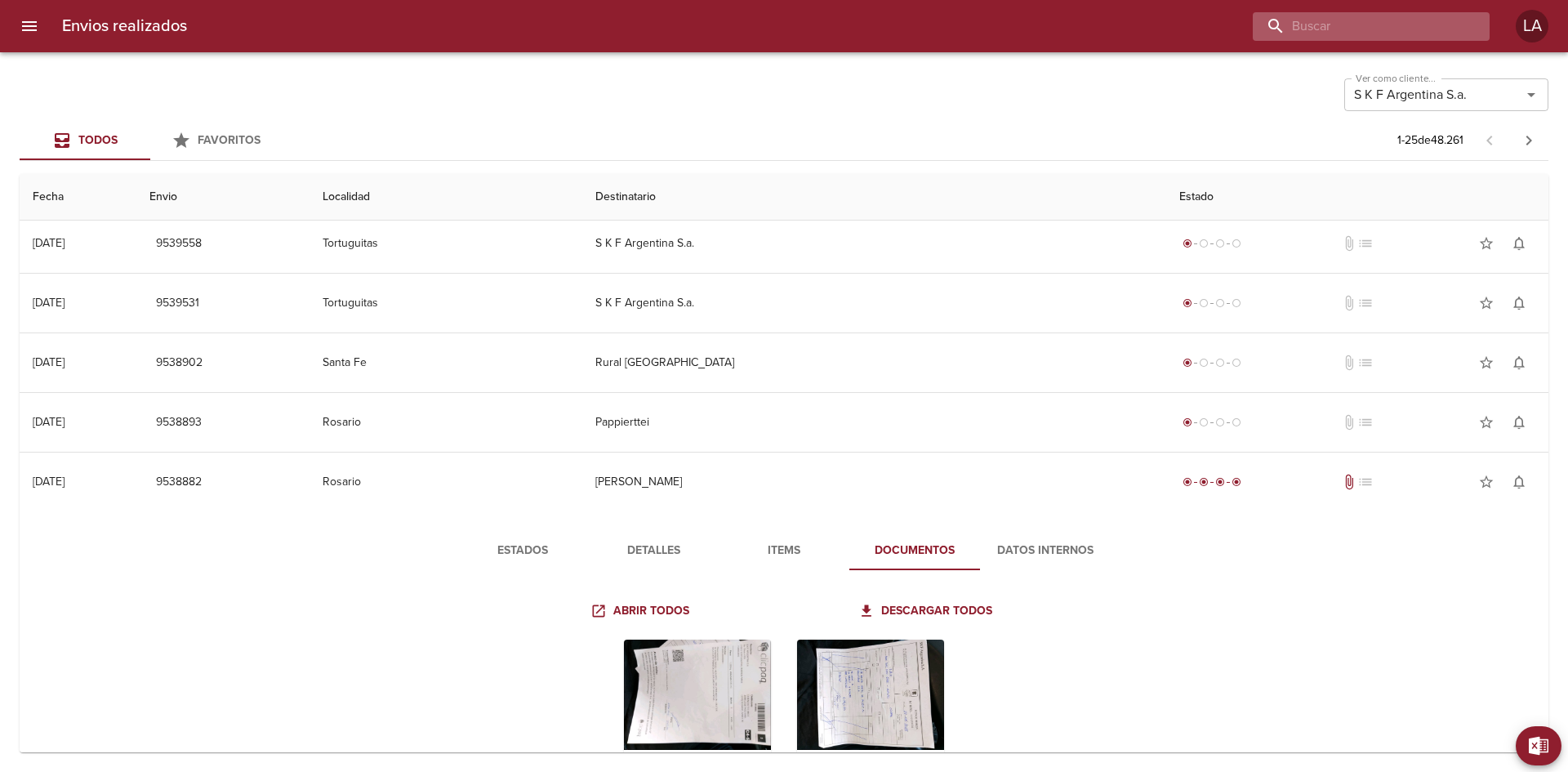
click at [1400, 28] on input "buscar" at bounding box center [1357, 26] width 209 height 29
click at [1433, 33] on input "buscar" at bounding box center [1357, 26] width 209 height 29
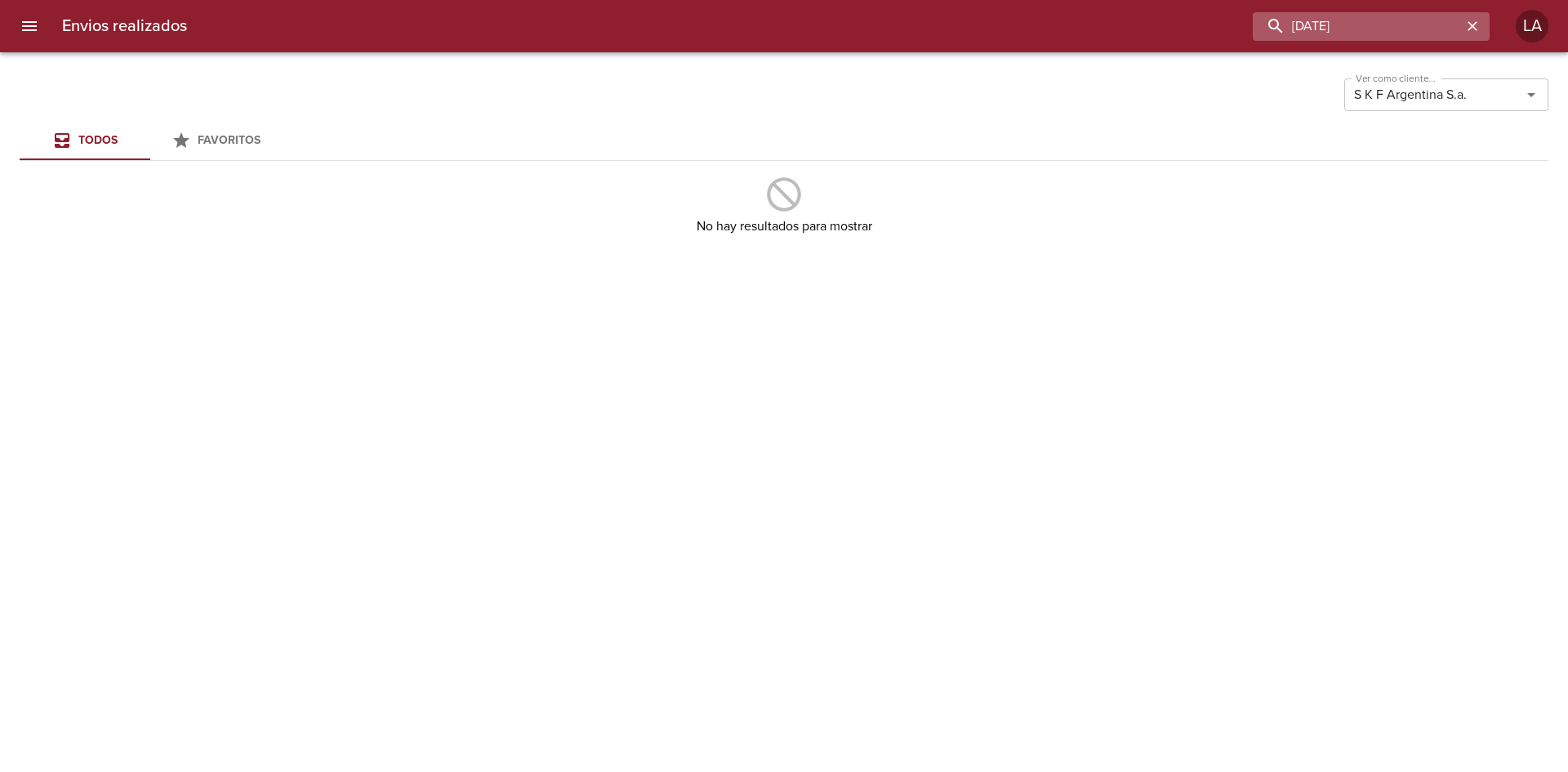
drag, startPoint x: 1365, startPoint y: 26, endPoint x: 1329, endPoint y: 21, distance: 36.3
click at [1333, 21] on input "19/08/2025" at bounding box center [1357, 26] width 209 height 29
click at [1317, 20] on input "19/08/2025" at bounding box center [1357, 26] width 209 height 29
drag, startPoint x: 1302, startPoint y: 22, endPoint x: 1333, endPoint y: 45, distance: 38.6
click at [1302, 23] on input "19/08/2025" at bounding box center [1357, 26] width 209 height 29
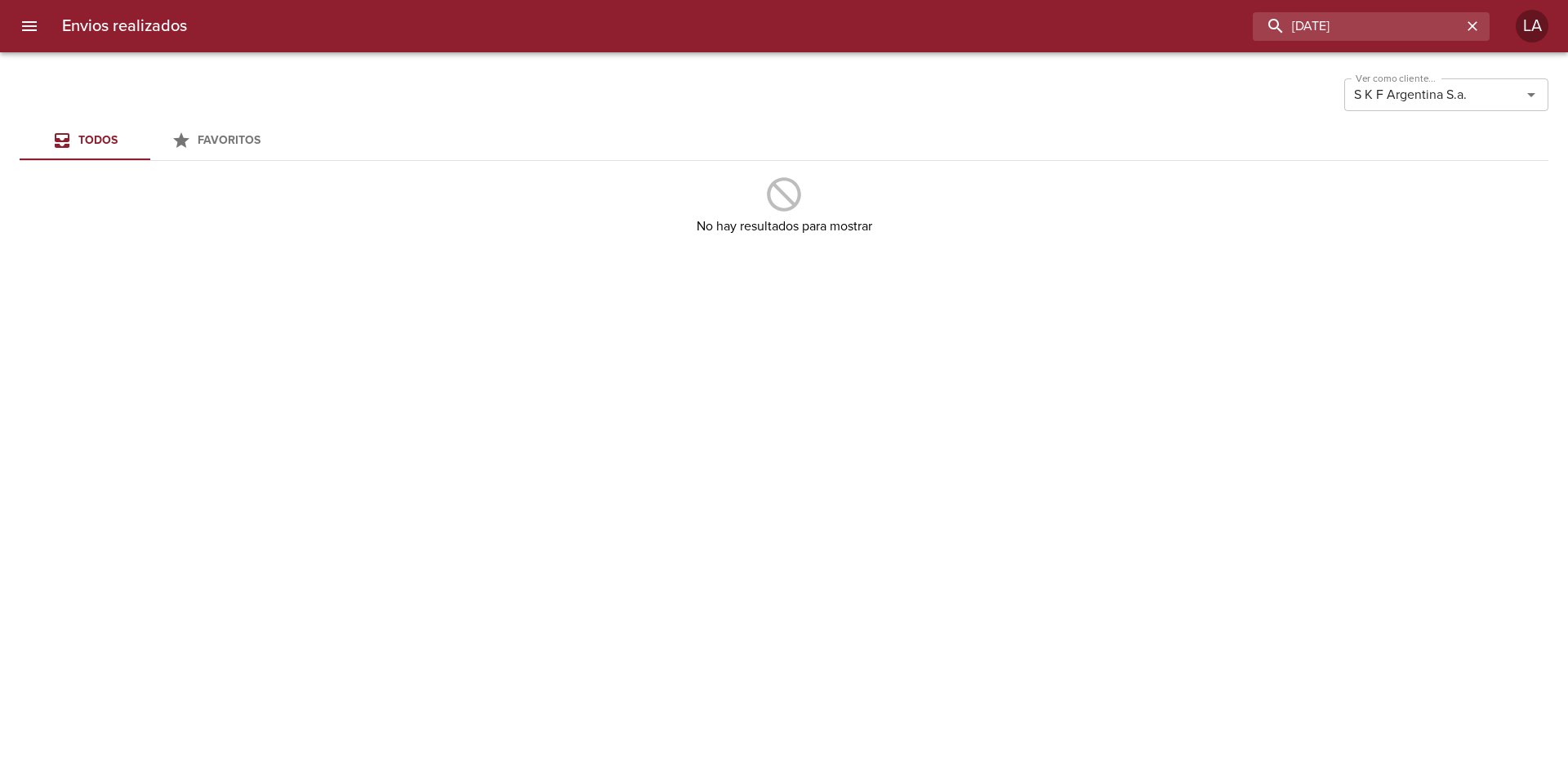
type input "18/08/2025"
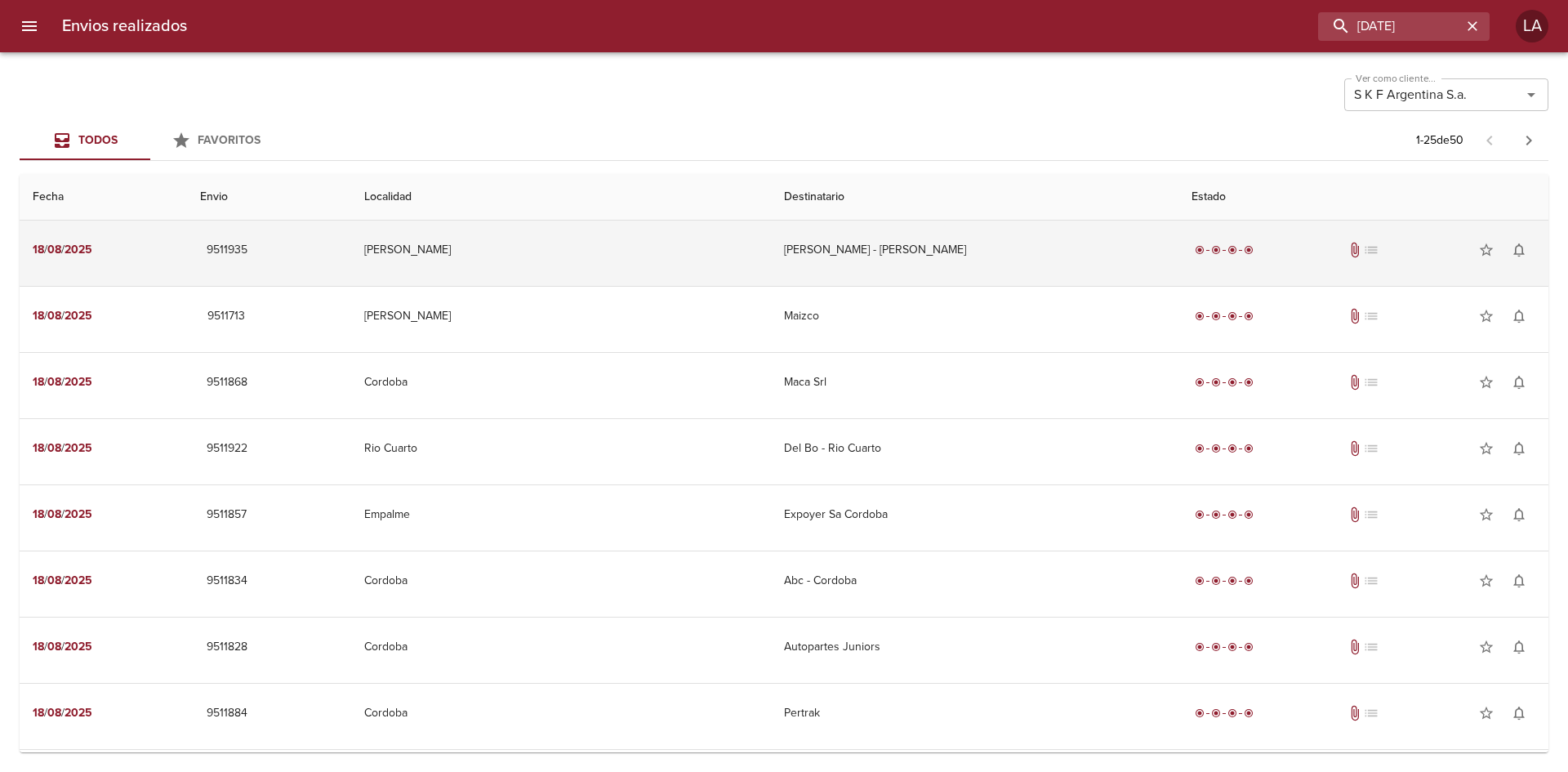
click at [956, 232] on td "[PERSON_NAME] - [PERSON_NAME]" at bounding box center [975, 249] width 407 height 59
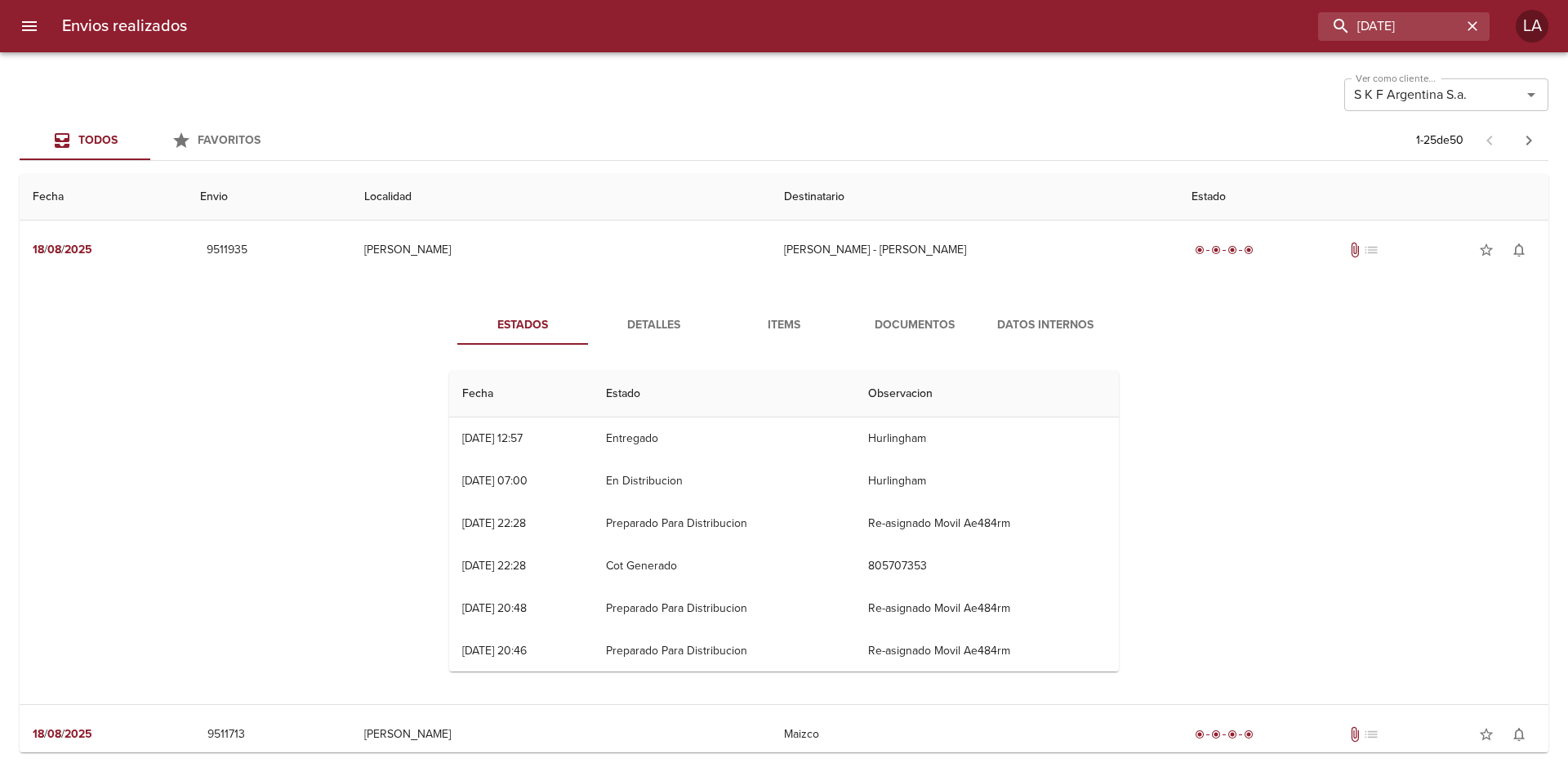
click at [906, 328] on span "Documentos" at bounding box center [915, 325] width 111 height 21
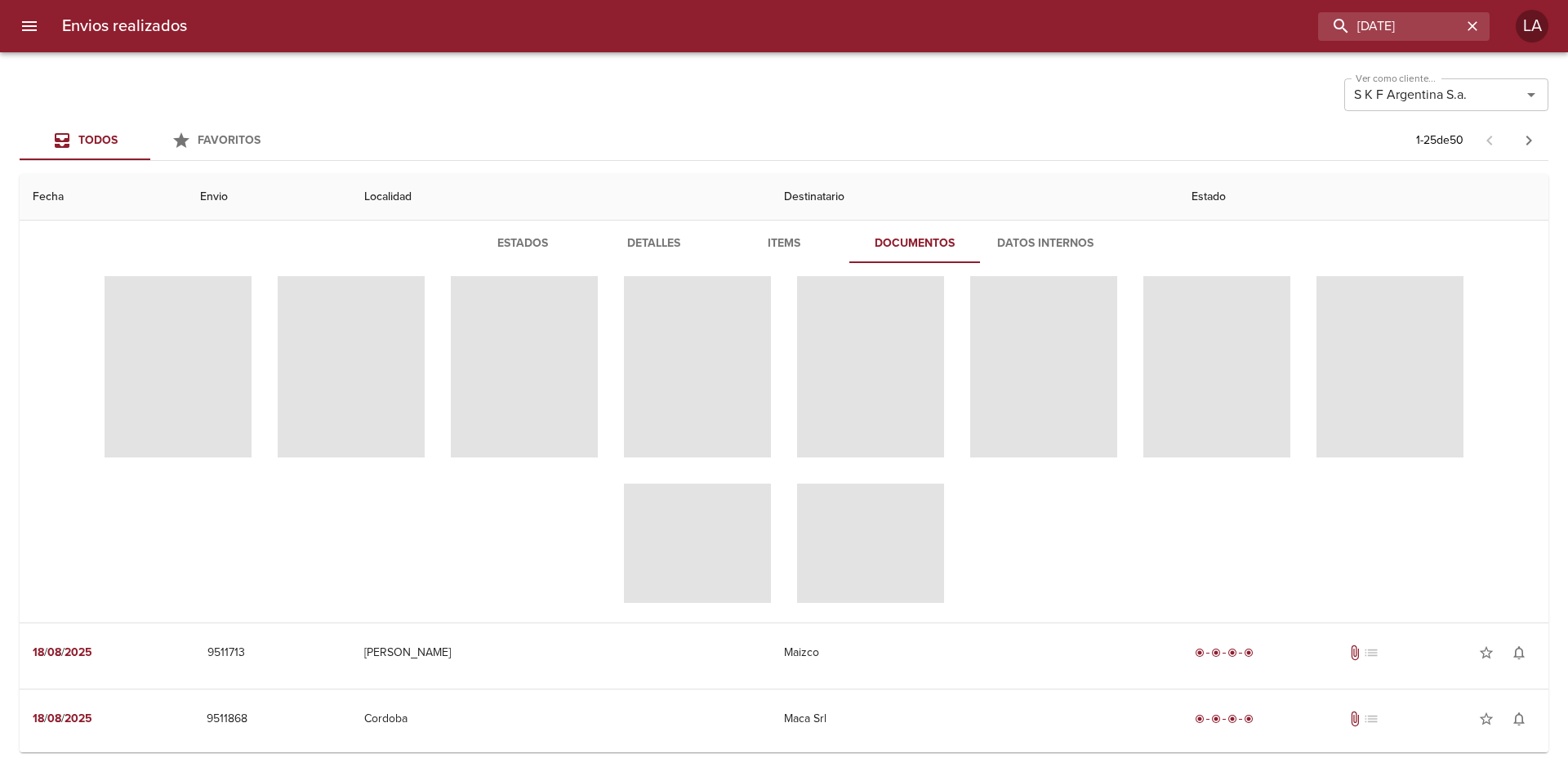
scroll to position [0, 0]
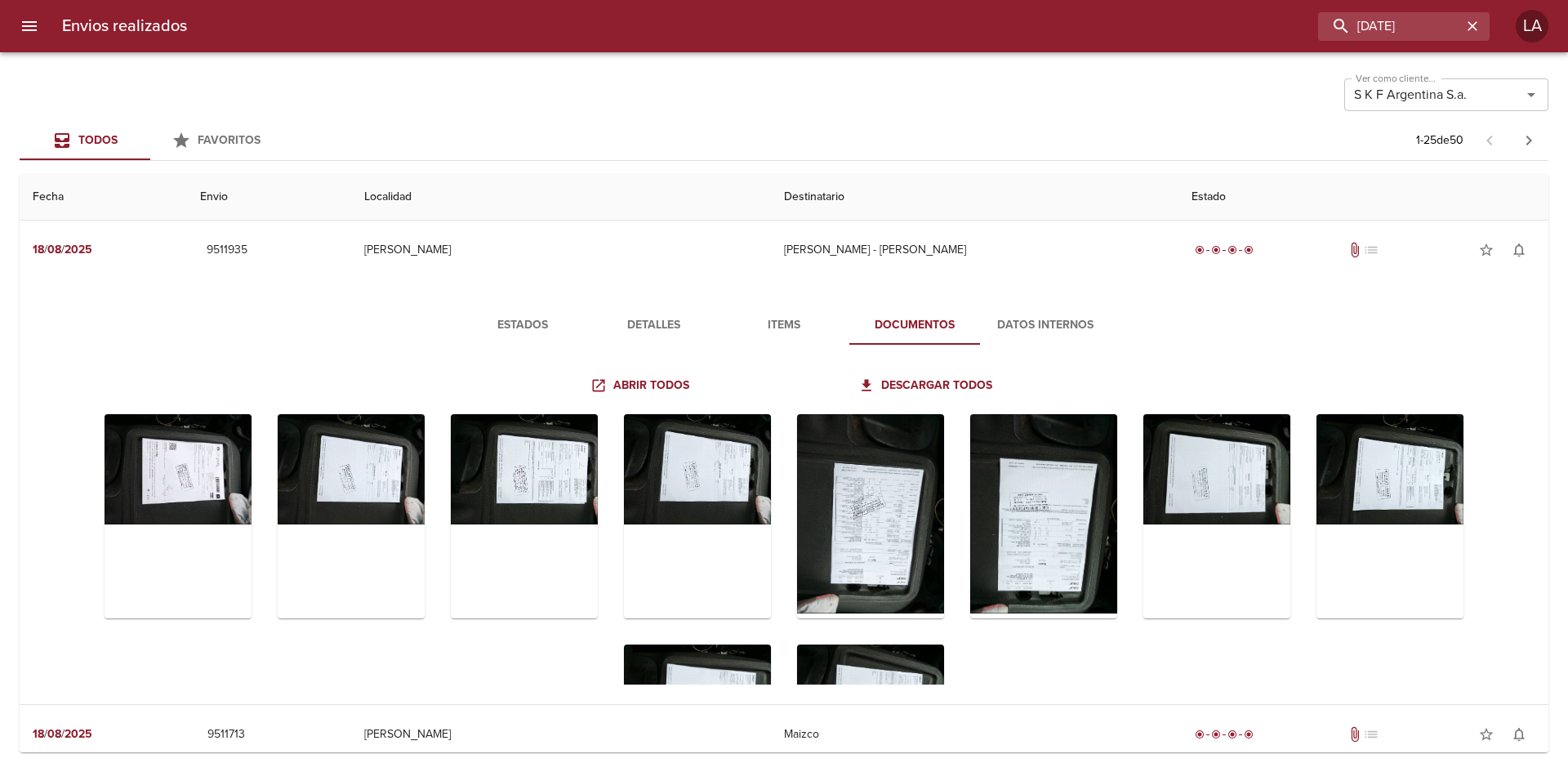
scroll to position [327, 0]
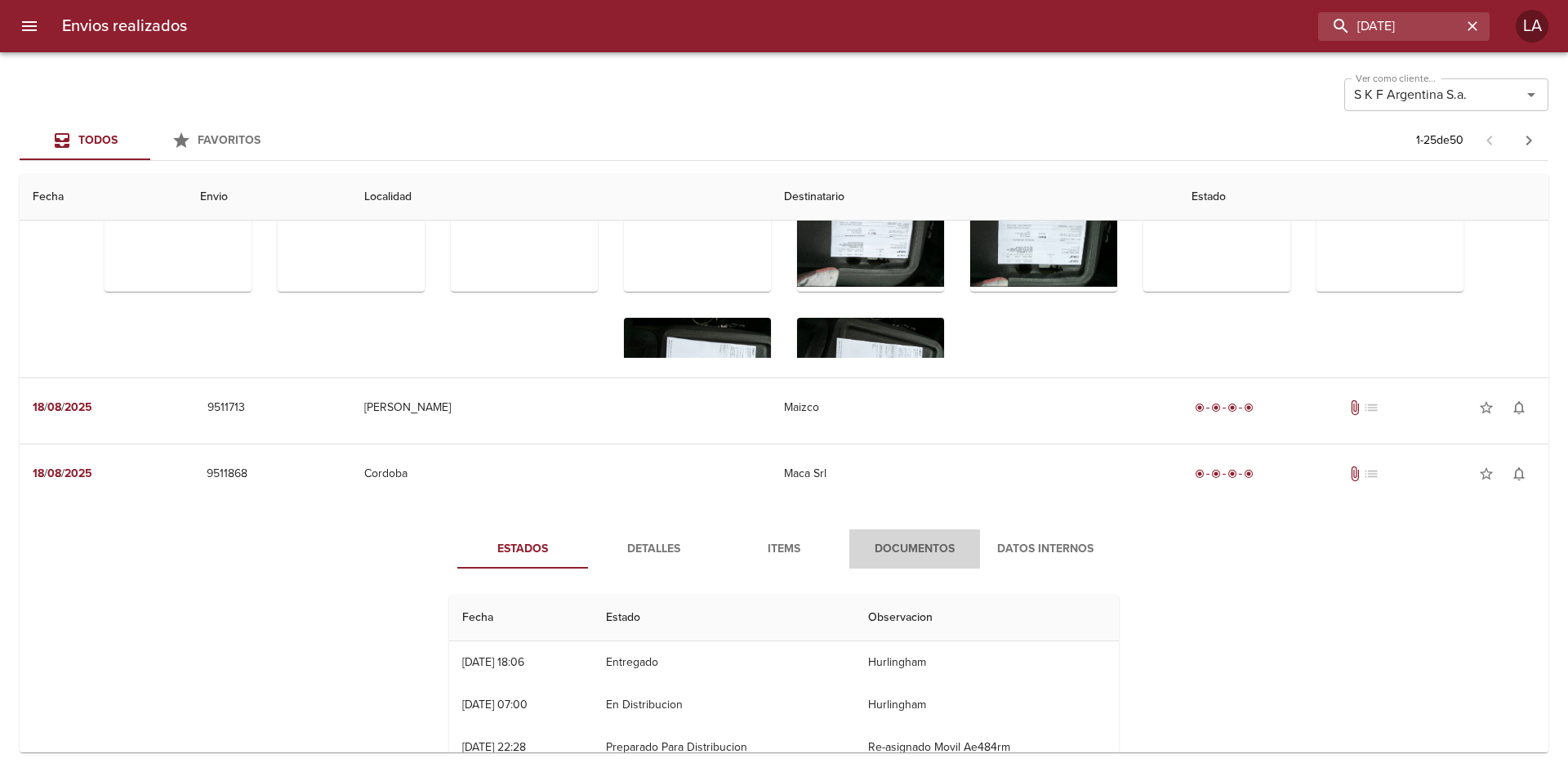
click at [925, 543] on span "Documentos" at bounding box center [915, 549] width 111 height 21
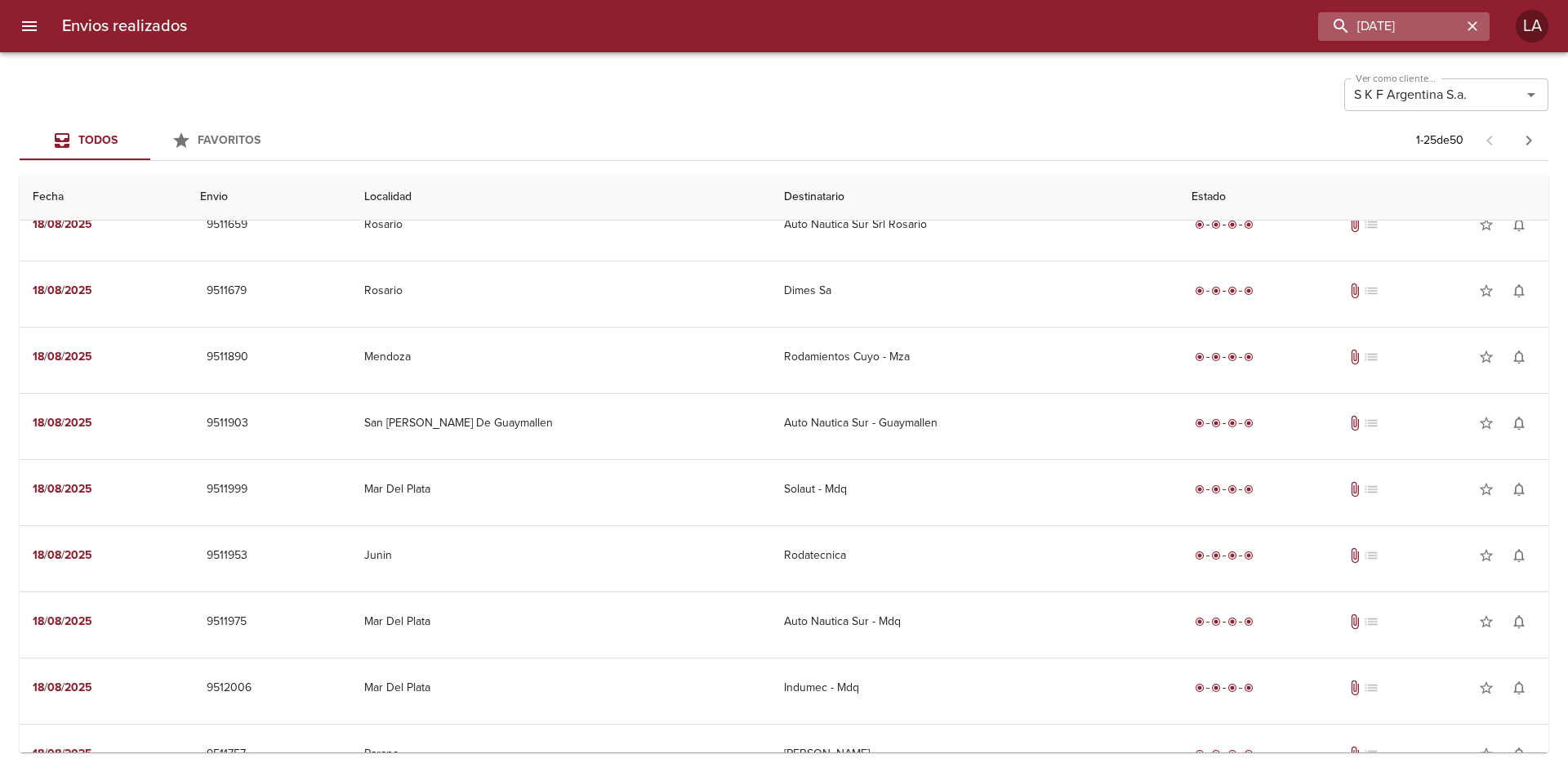
scroll to position [1549, 0]
drag, startPoint x: 1370, startPoint y: 25, endPoint x: 1292, endPoint y: 30, distance: 78.2
click at [1292, 30] on input "18/08/2025" at bounding box center [1357, 26] width 209 height 29
drag, startPoint x: 1305, startPoint y: 28, endPoint x: 1284, endPoint y: 23, distance: 21.6
click at [1285, 23] on input "18/08/2025" at bounding box center [1357, 26] width 209 height 29
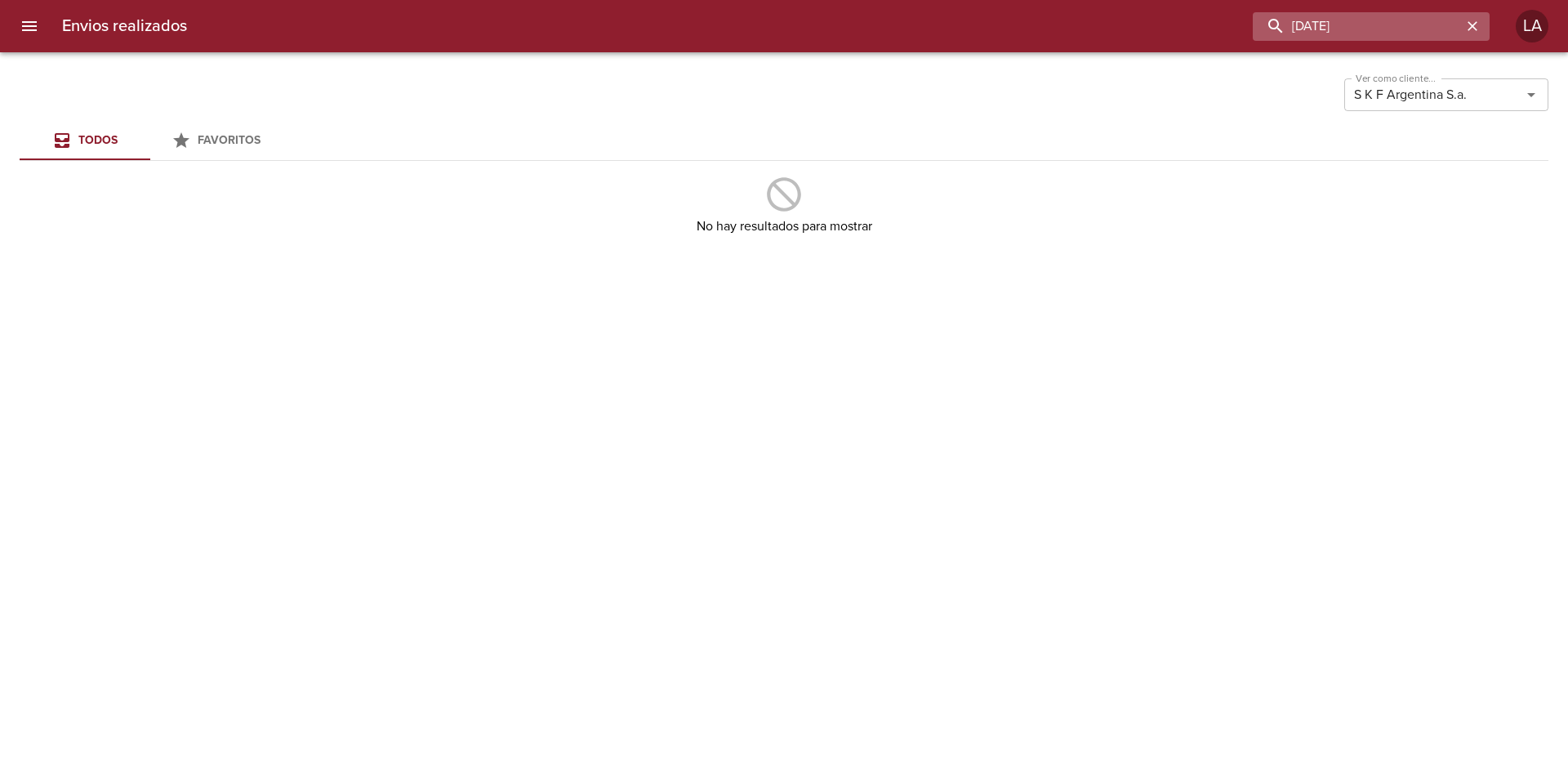
type input "[DATE]"
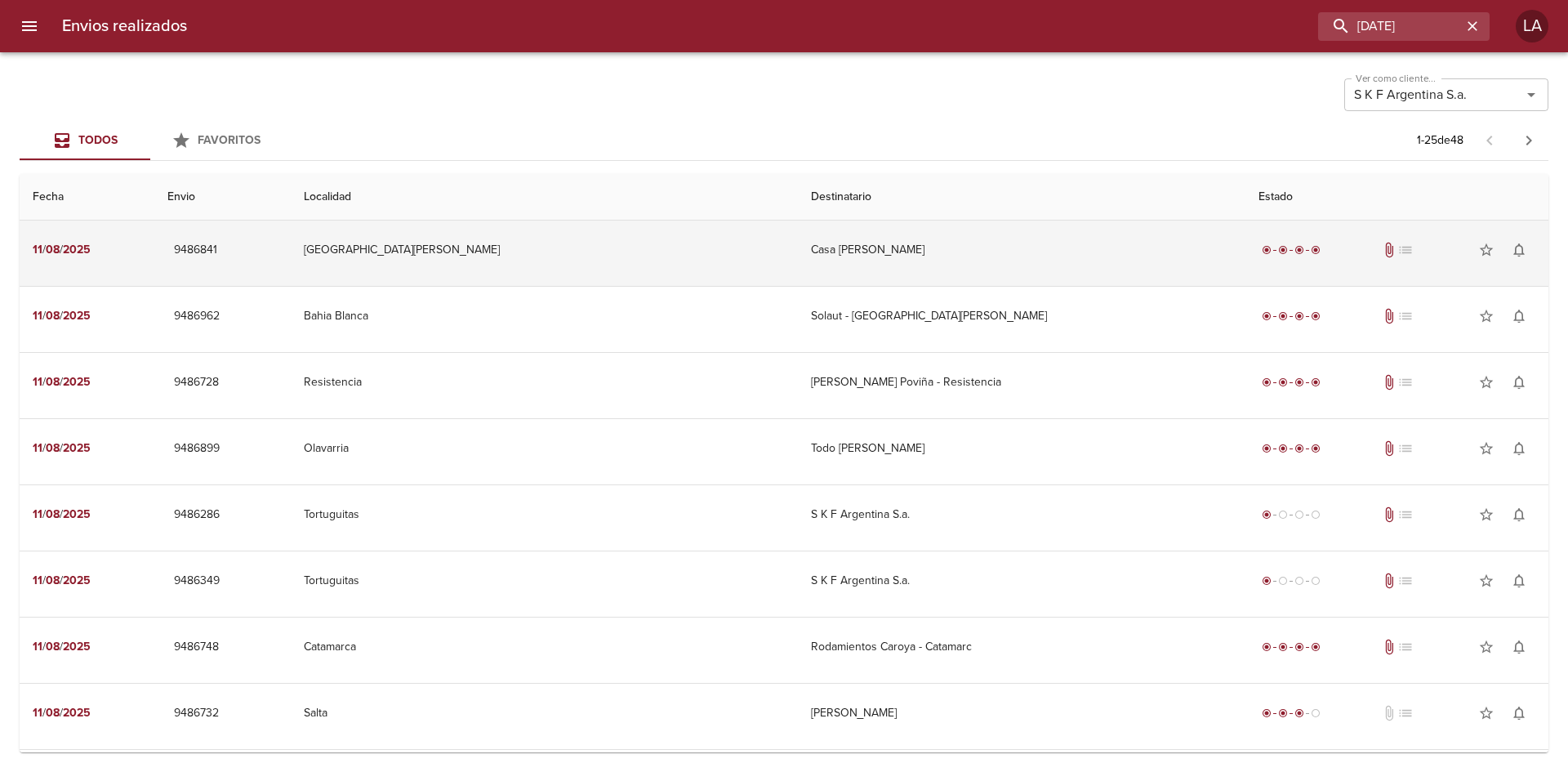
click at [639, 250] on td "[GEOGRAPHIC_DATA][PERSON_NAME]" at bounding box center [545, 249] width 507 height 59
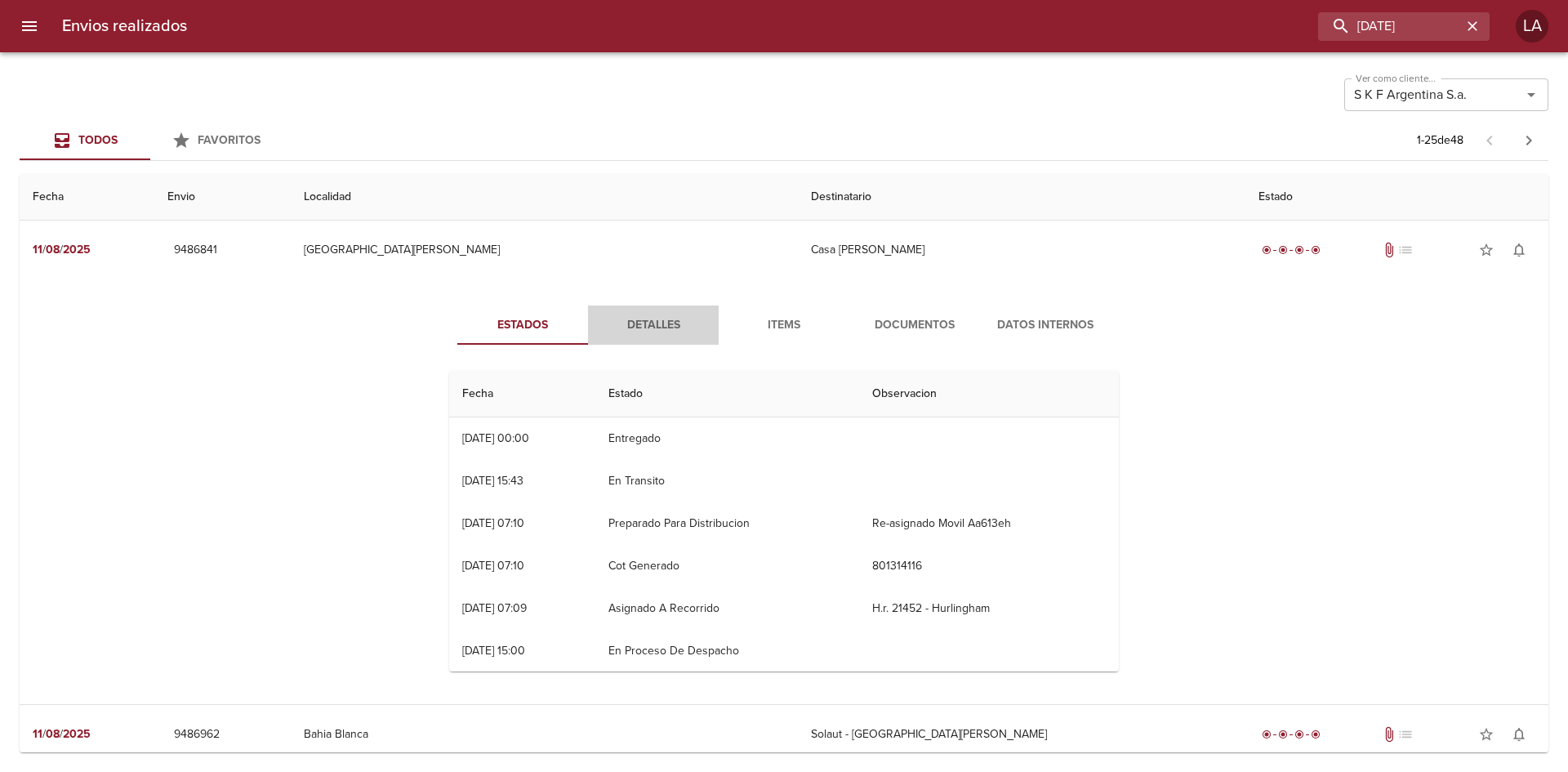
click at [620, 329] on span "Detalles" at bounding box center [654, 325] width 111 height 21
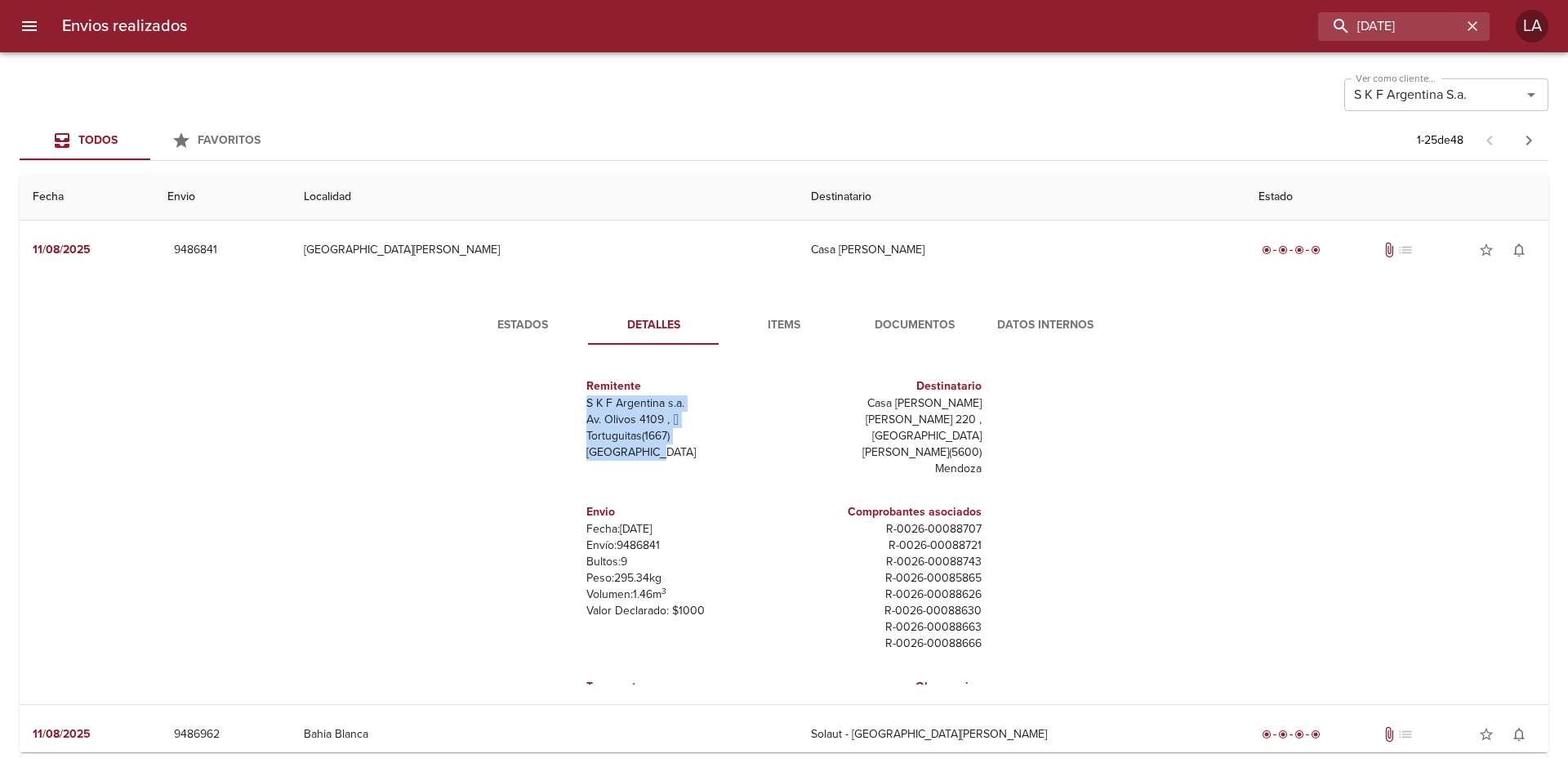
drag, startPoint x: 576, startPoint y: 402, endPoint x: 669, endPoint y: 446, distance: 102.9
click at [669, 446] on div "Remitente S K F Argentina s.a. Av. Olivos 4109 ,   Tortuguitas ( 1667 ) Buenos …" at bounding box center [682, 418] width 191 height 96
click at [868, 521] on p "R - 0026 - 00088707" at bounding box center [886, 529] width 191 height 16
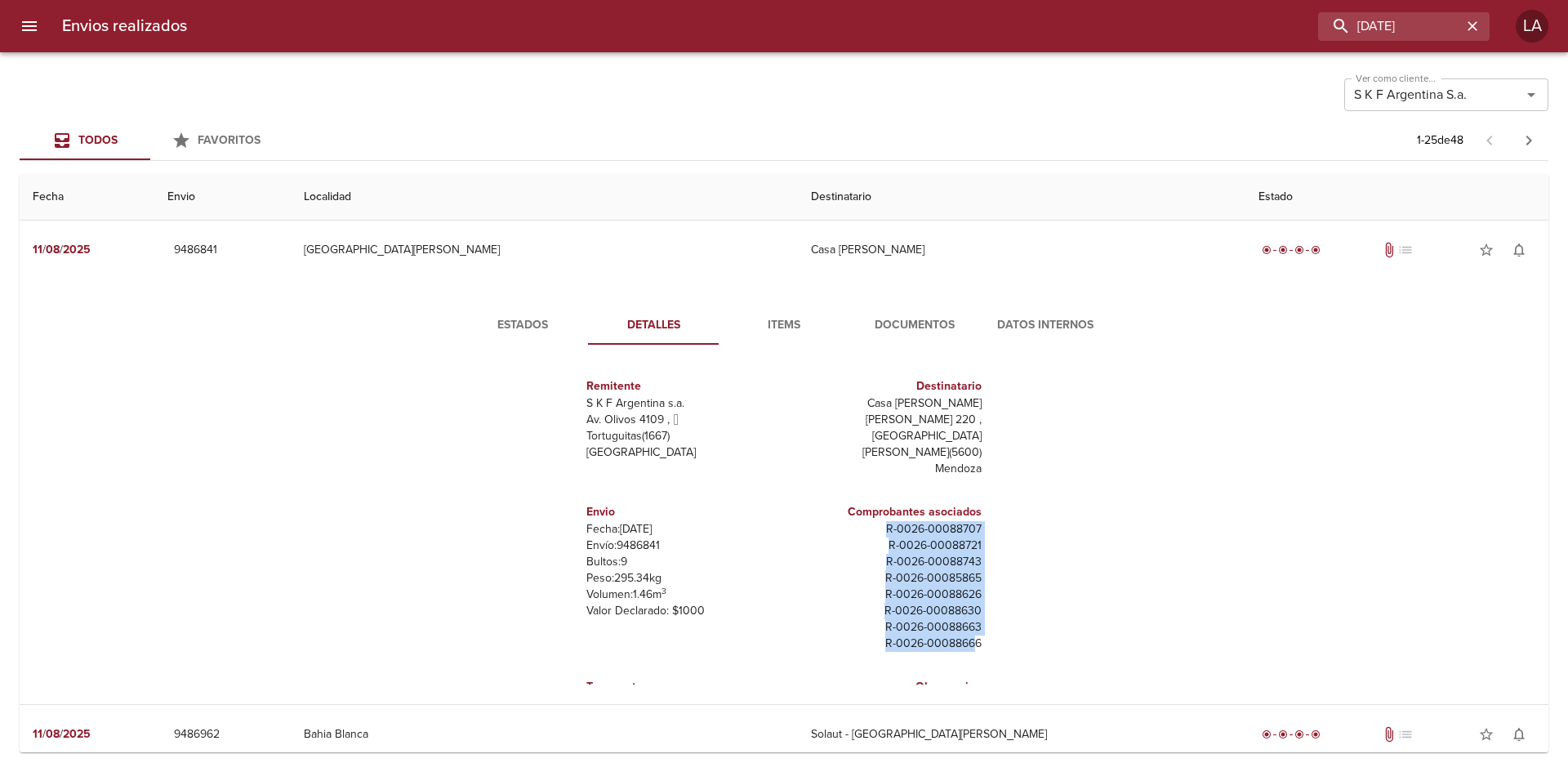
drag, startPoint x: 868, startPoint y: 505, endPoint x: 928, endPoint y: 607, distance: 118.3
click at [960, 631] on div "Comprobantes asociados R - 0026 - 00088707 R - 0026 - 00088721 R - 0026 - 00088…" at bounding box center [886, 577] width 191 height 162
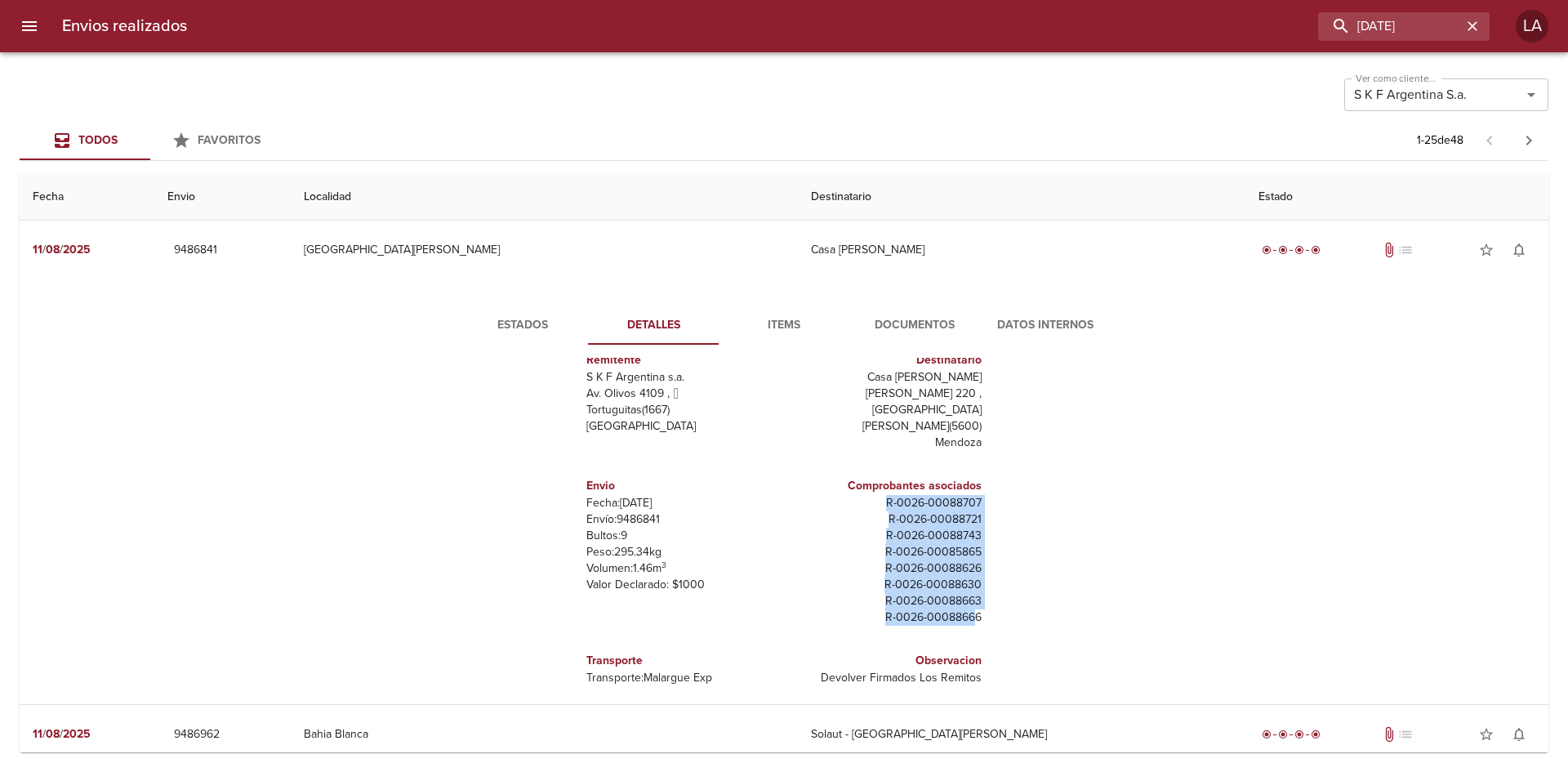
scroll to position [41, 0]
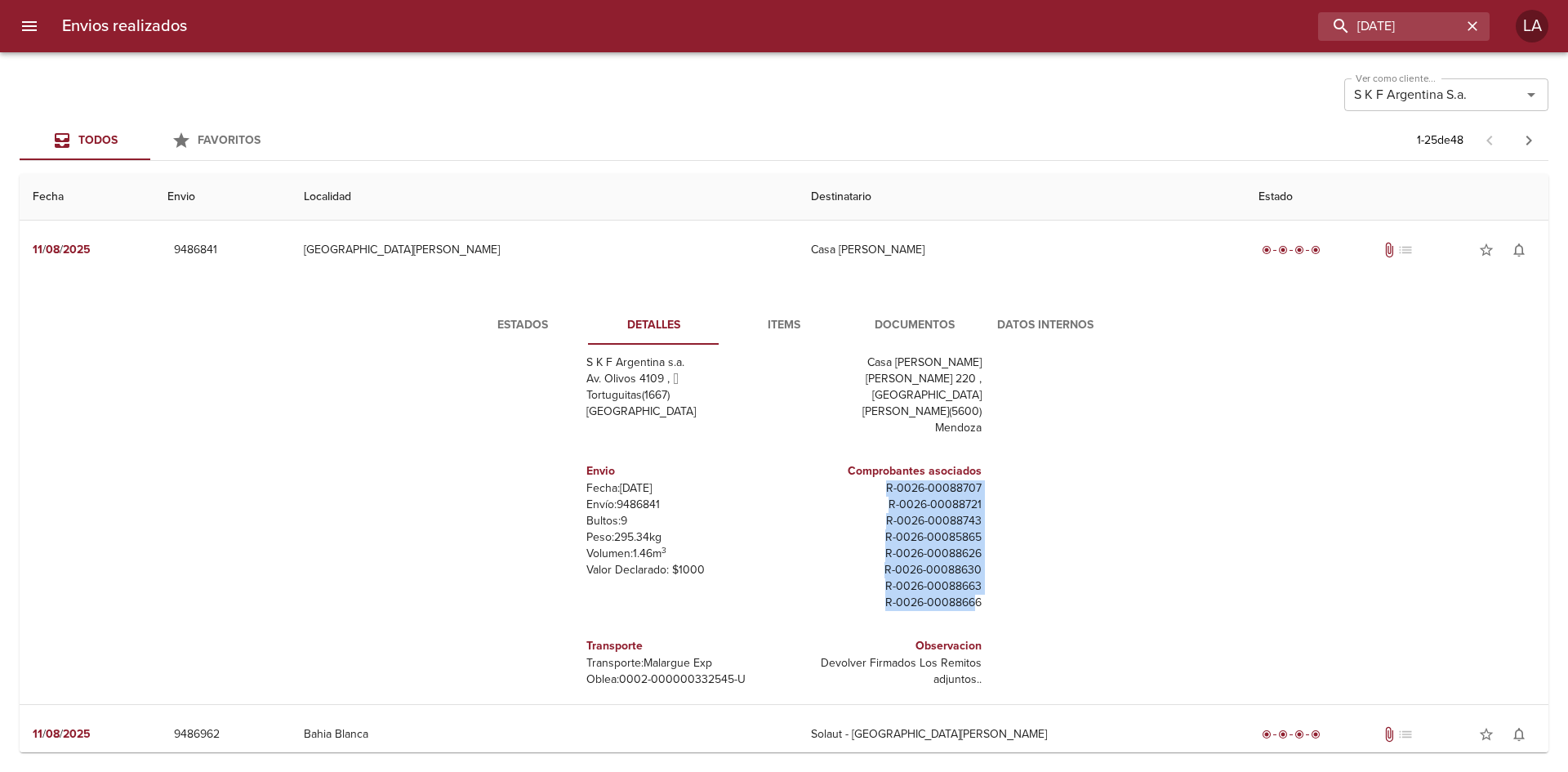
click at [906, 318] on span "Documentos" at bounding box center [915, 325] width 111 height 21
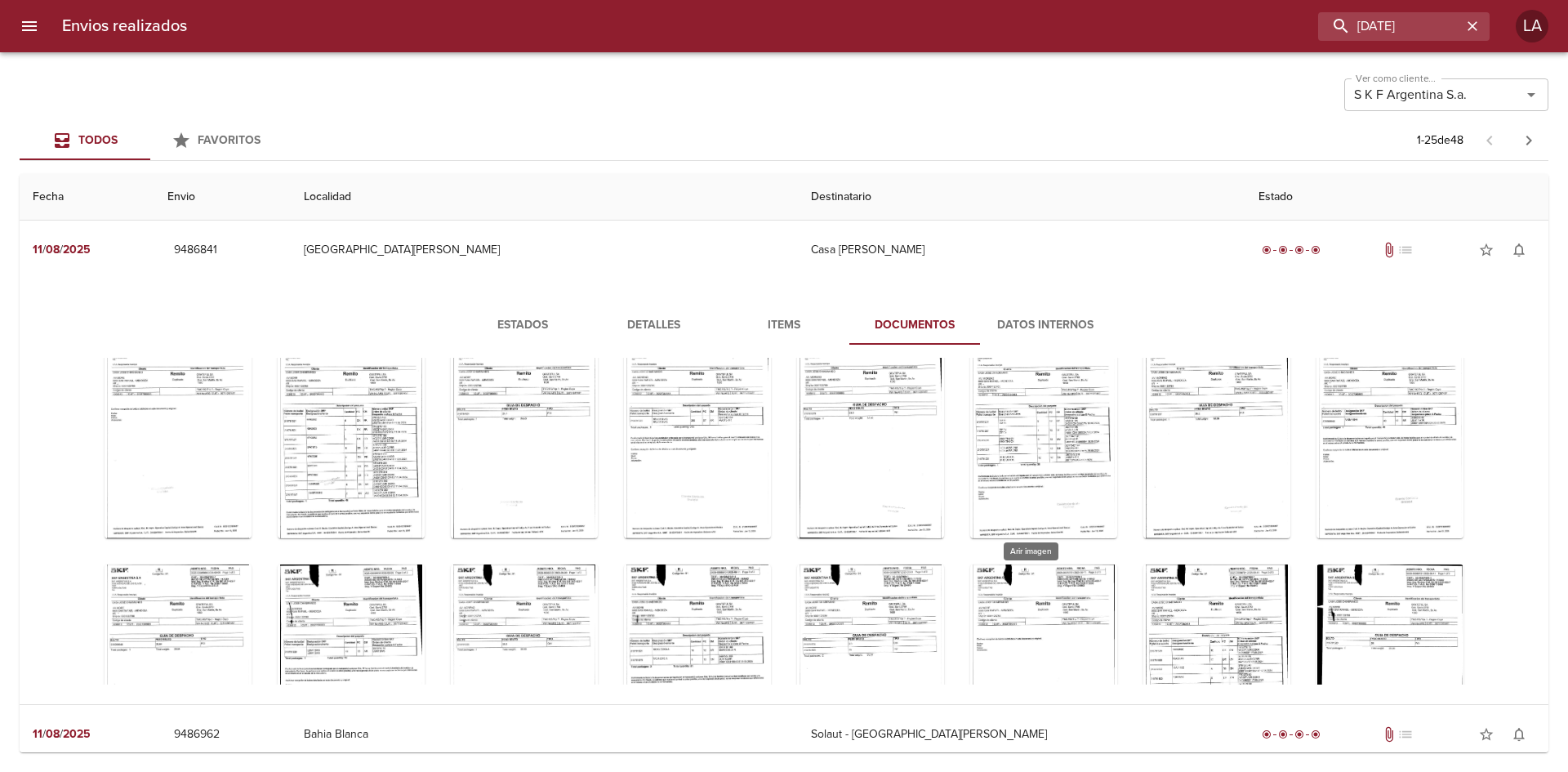
scroll to position [79, 0]
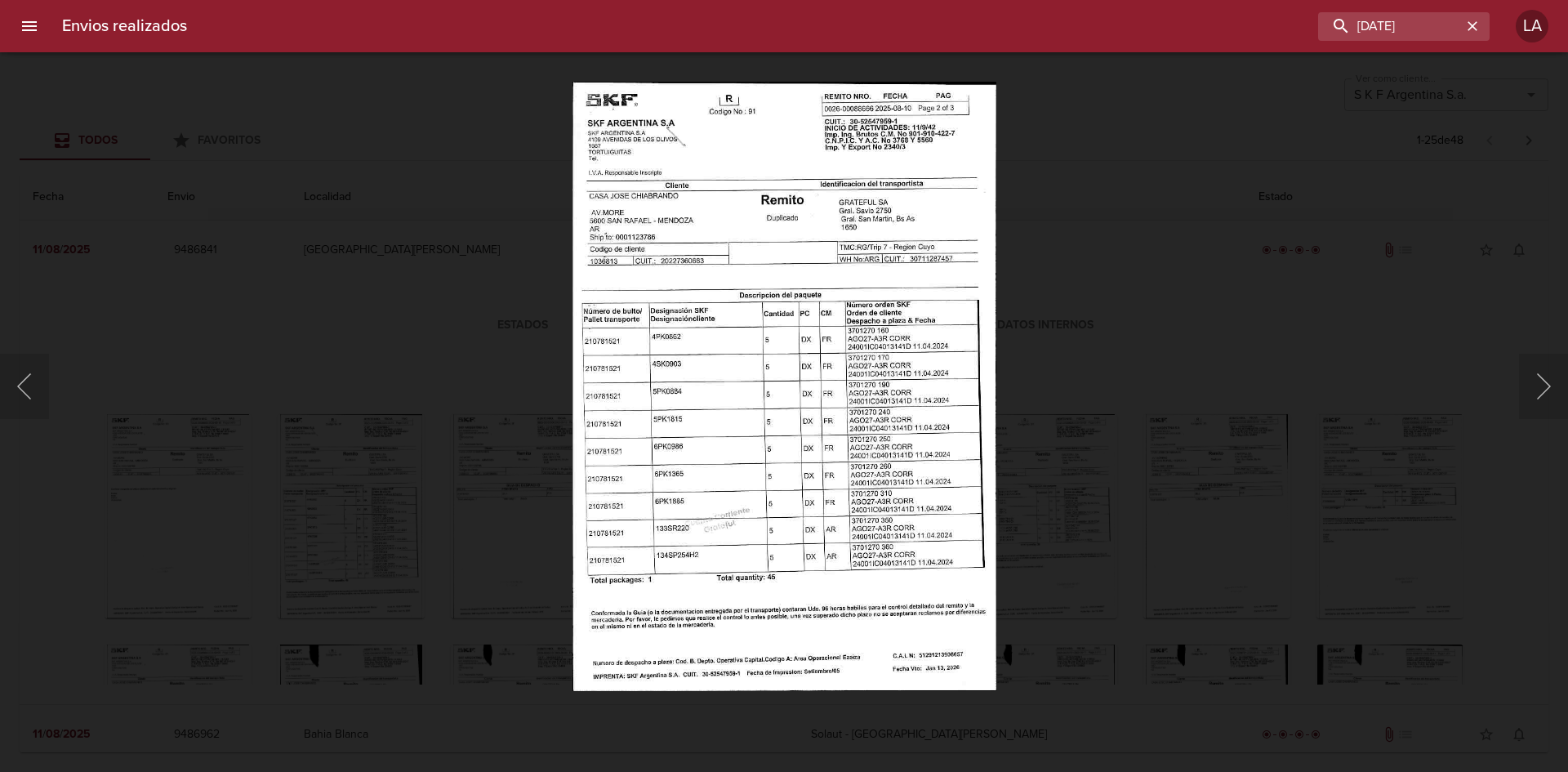
scroll to position [79, 0]
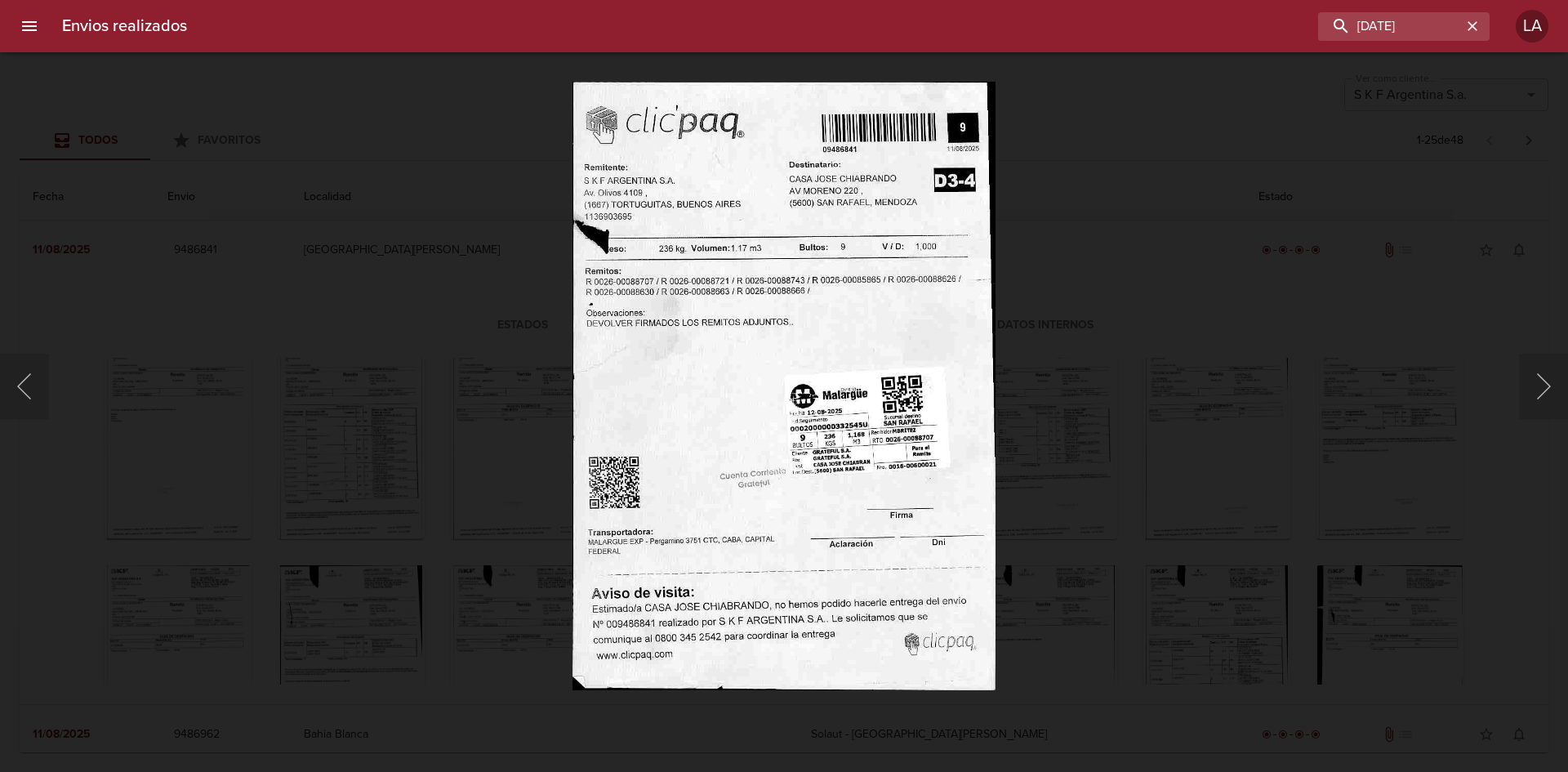
click at [1214, 386] on div "Lightbox" at bounding box center [784, 386] width 1568 height 772
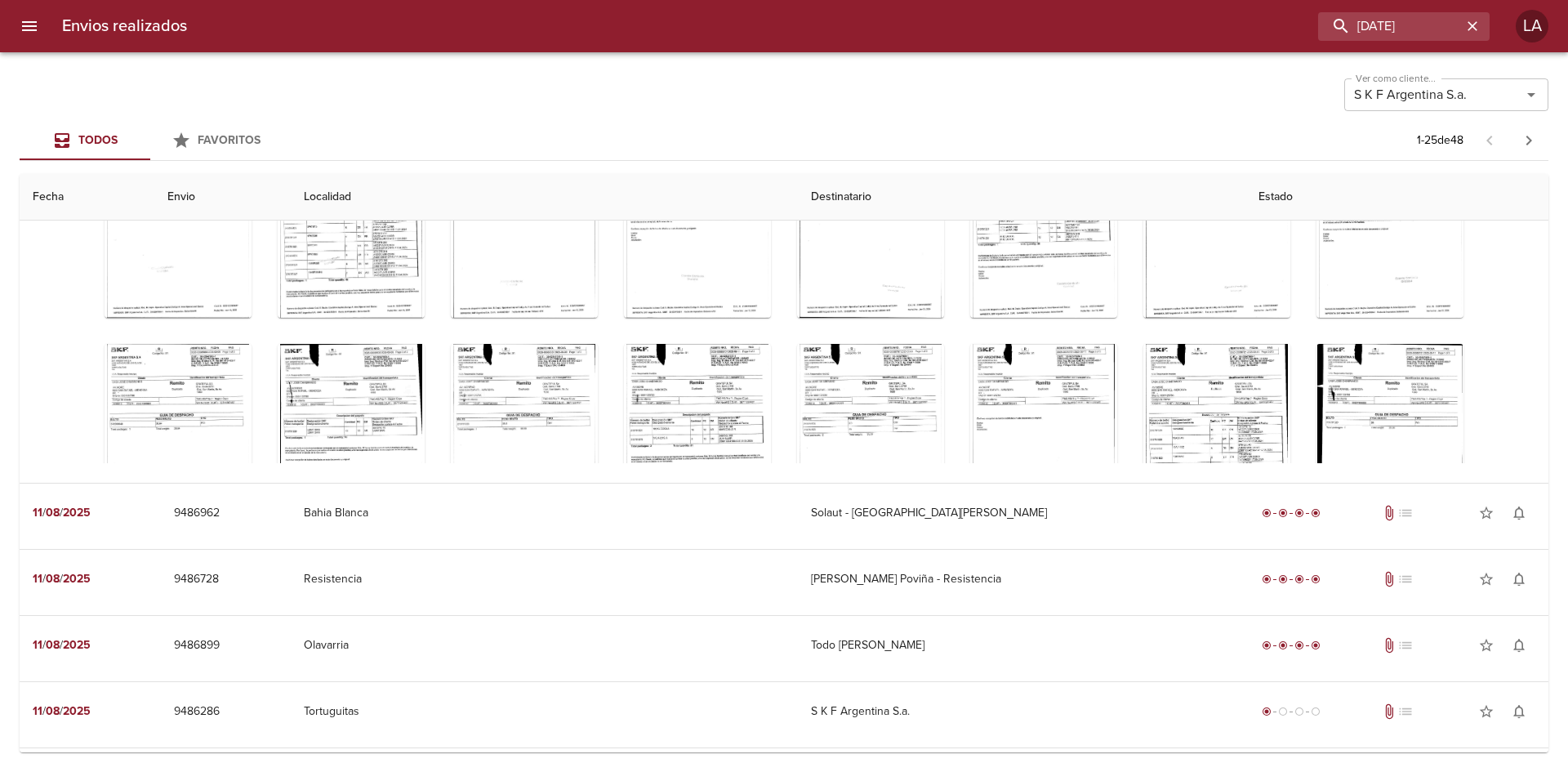
scroll to position [245, 0]
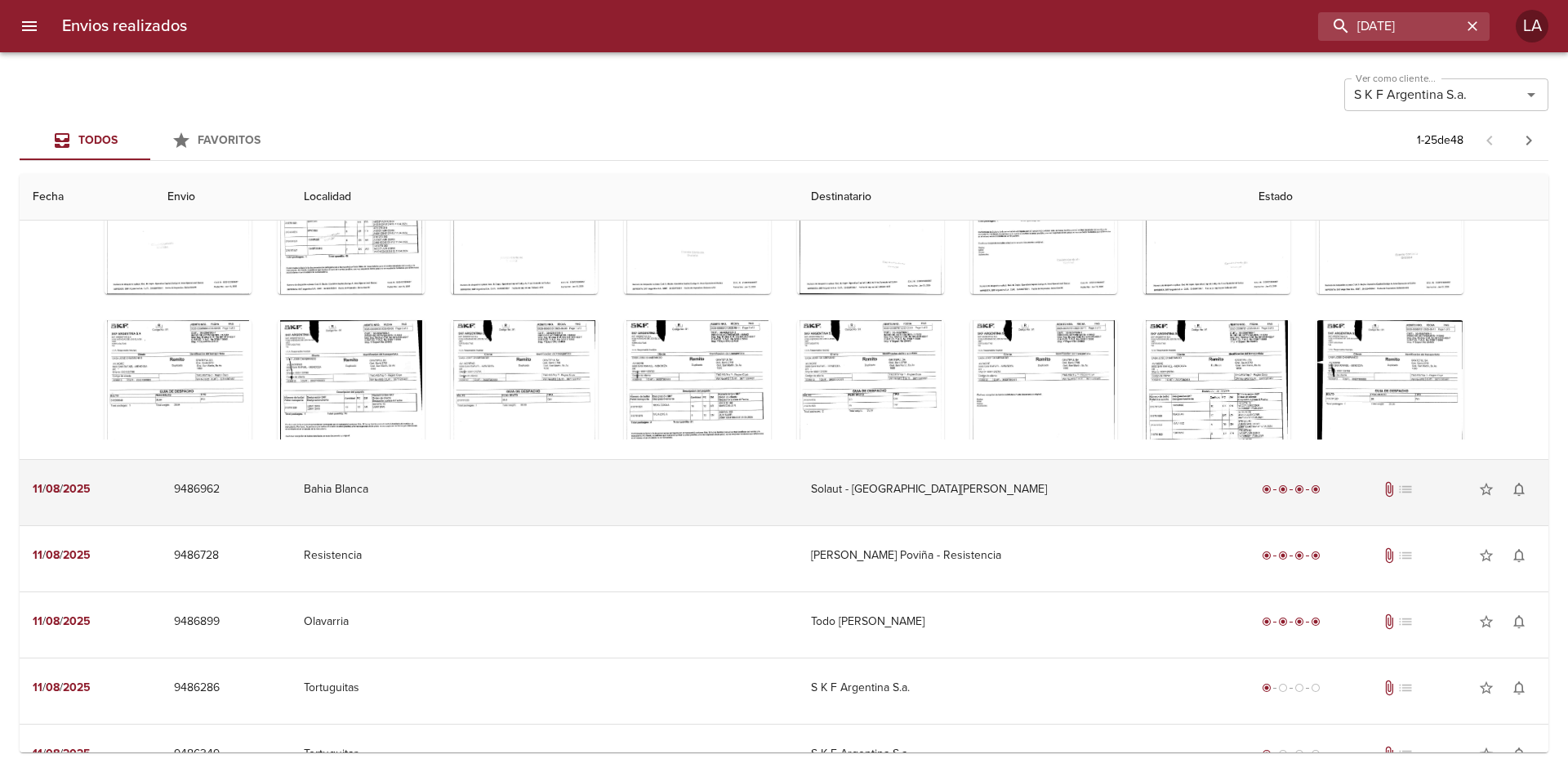
click at [904, 503] on td "Solaut - [GEOGRAPHIC_DATA][PERSON_NAME]" at bounding box center [1021, 489] width 448 height 59
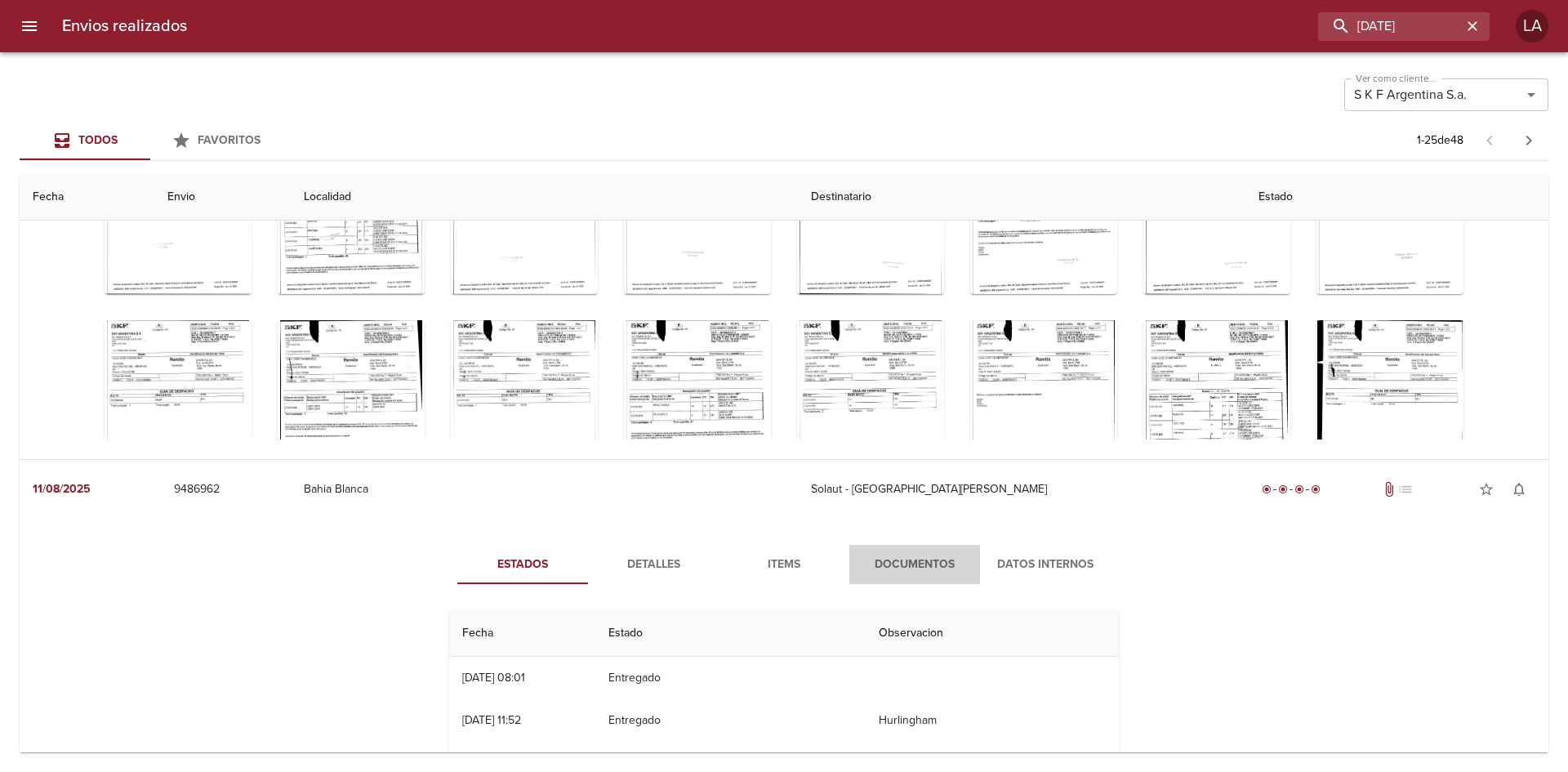
click at [897, 563] on span "Documentos" at bounding box center [915, 564] width 111 height 21
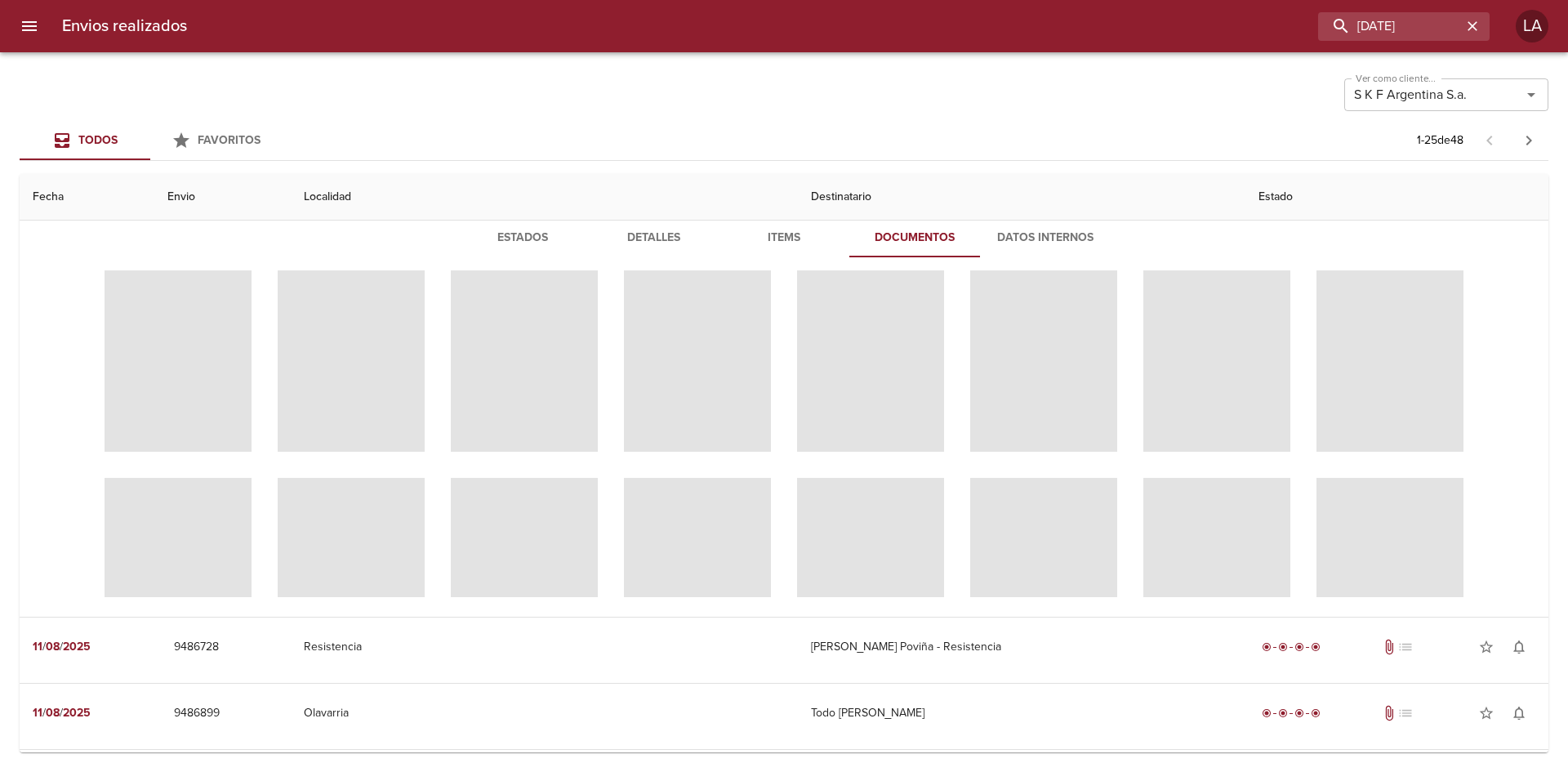
scroll to position [0, 0]
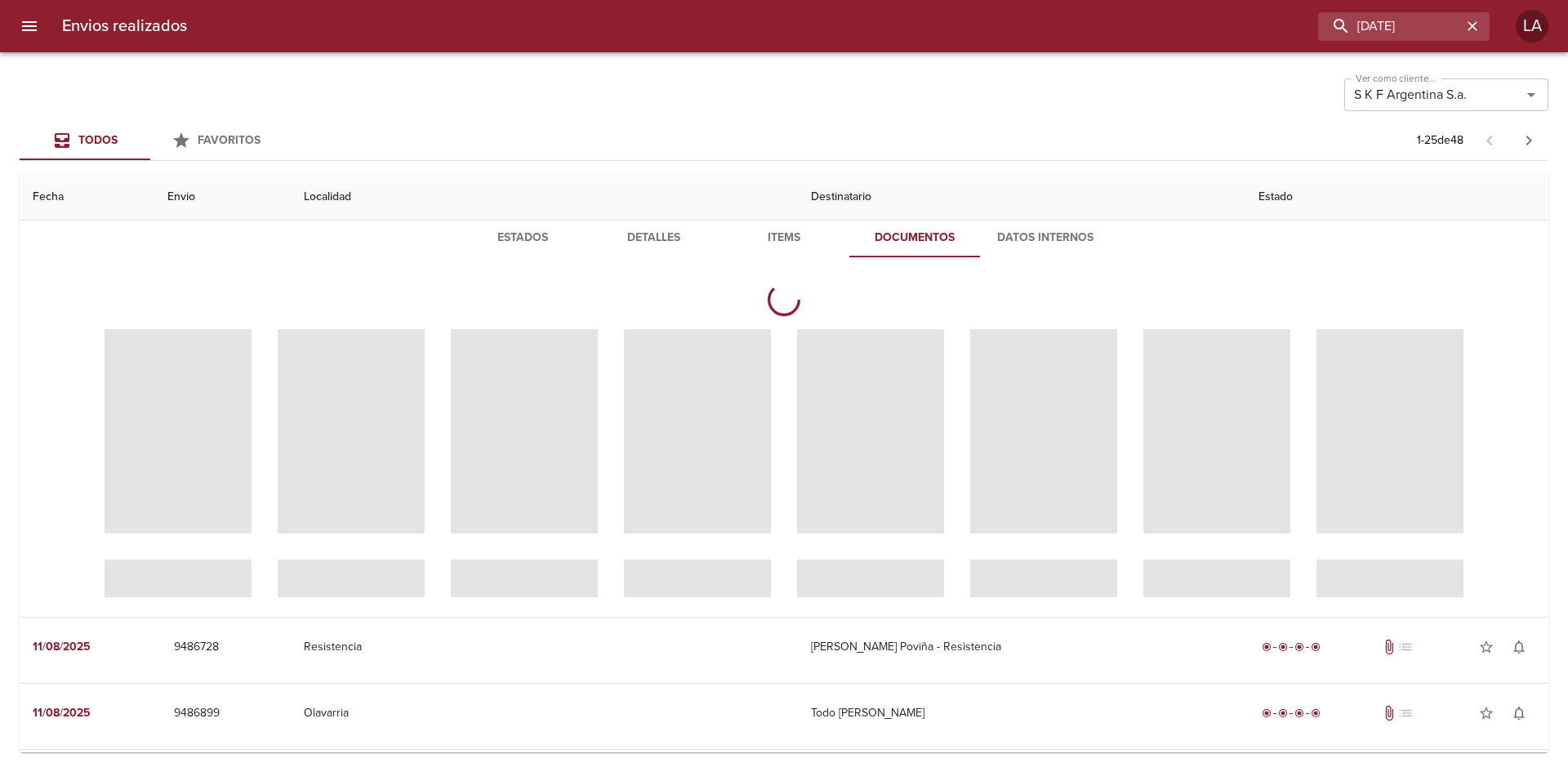
click at [778, 245] on span "Items" at bounding box center [784, 237] width 111 height 21
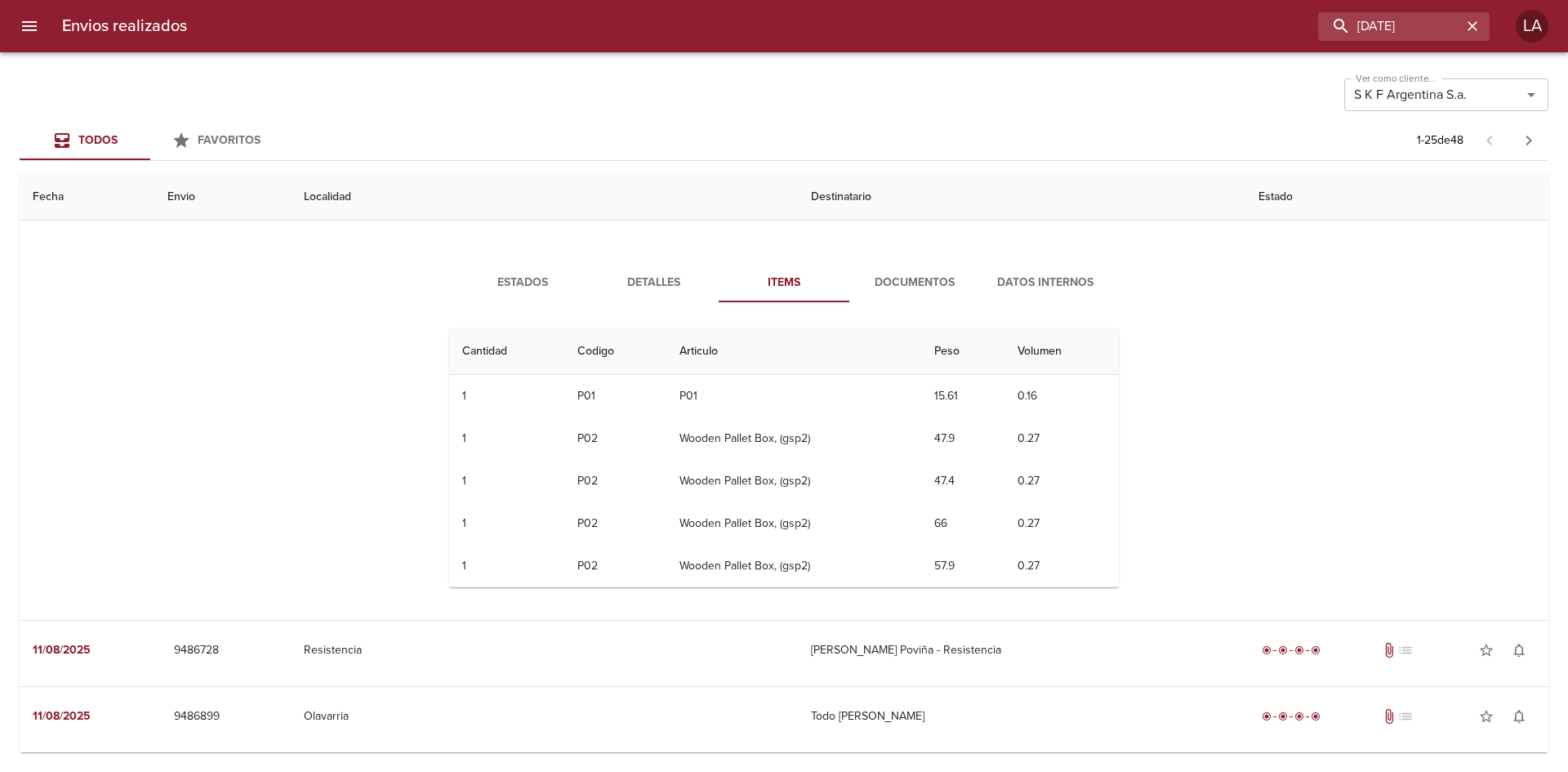
scroll to position [490, 0]
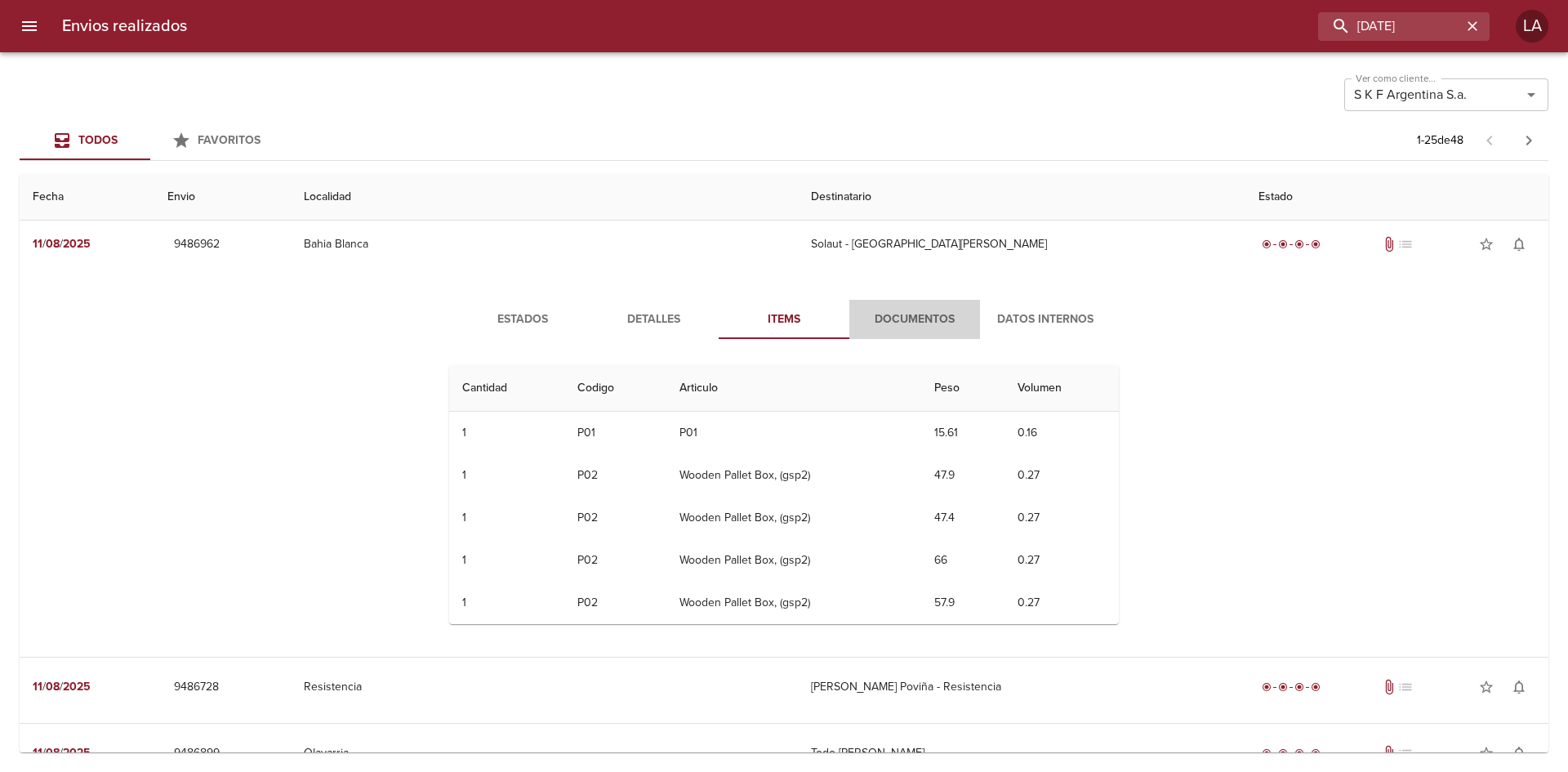
click at [898, 317] on span "Documentos" at bounding box center [915, 320] width 111 height 21
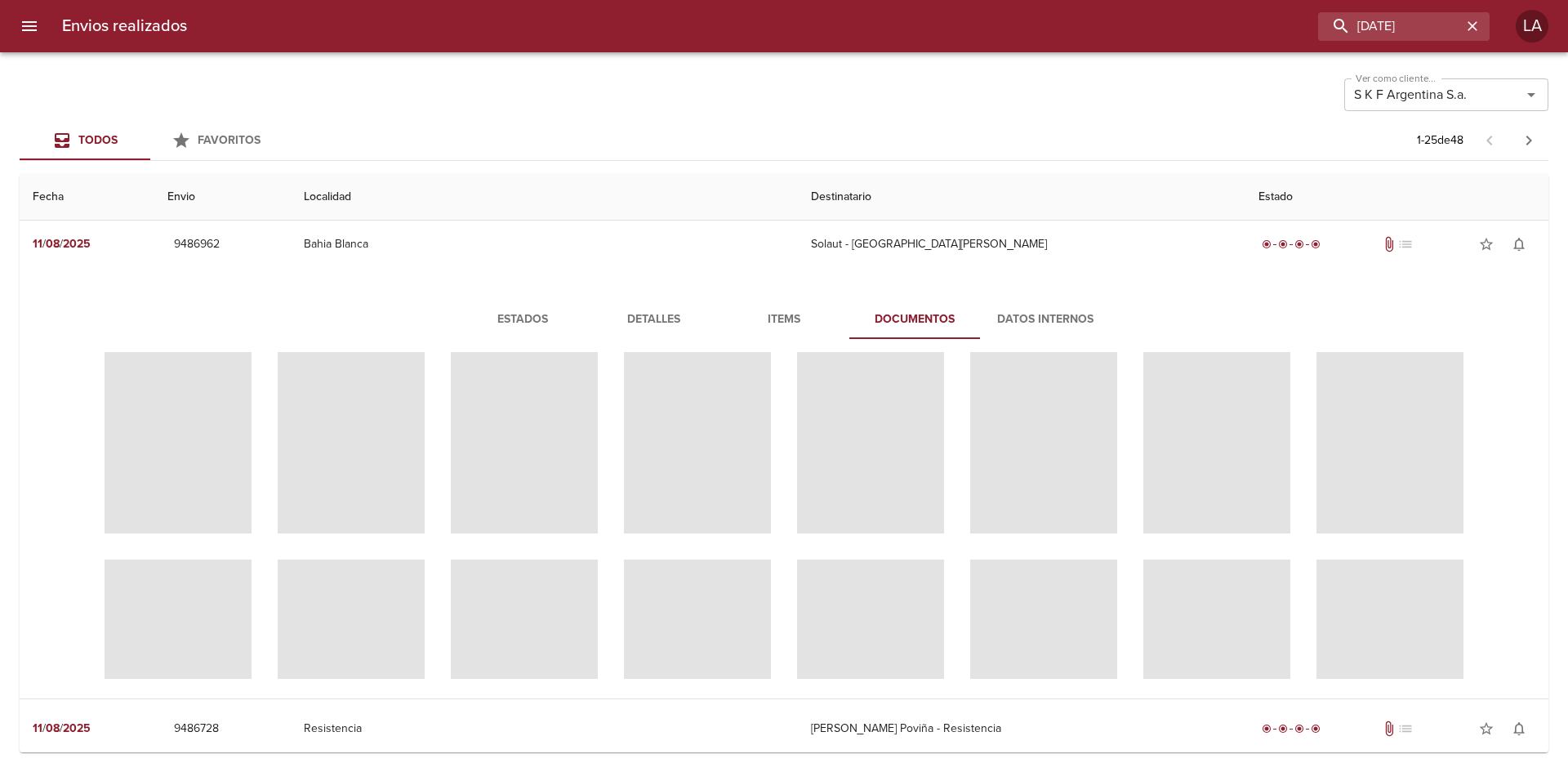
scroll to position [0, 0]
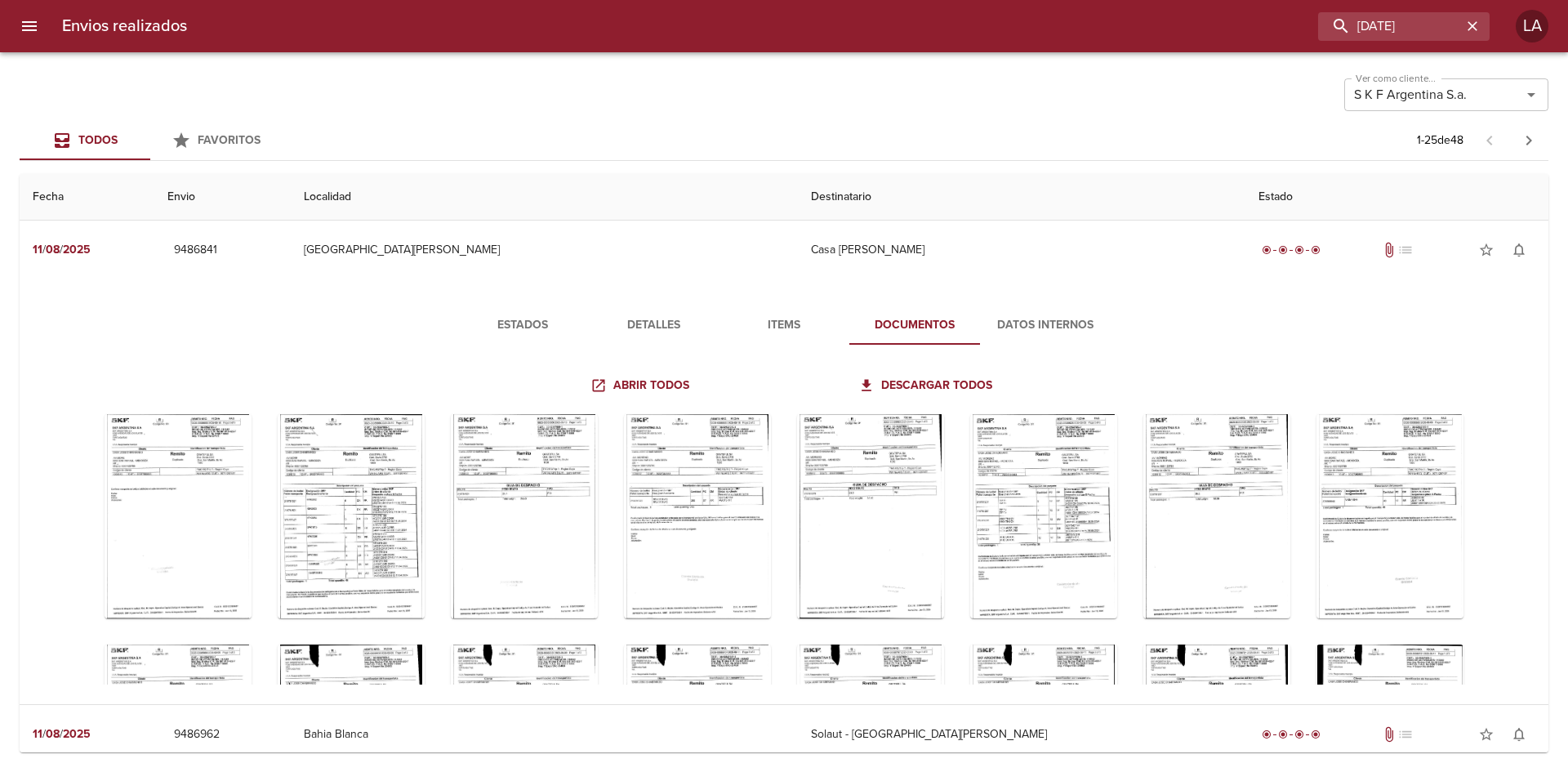
scroll to position [79, 0]
